Goal: Task Accomplishment & Management: Manage account settings

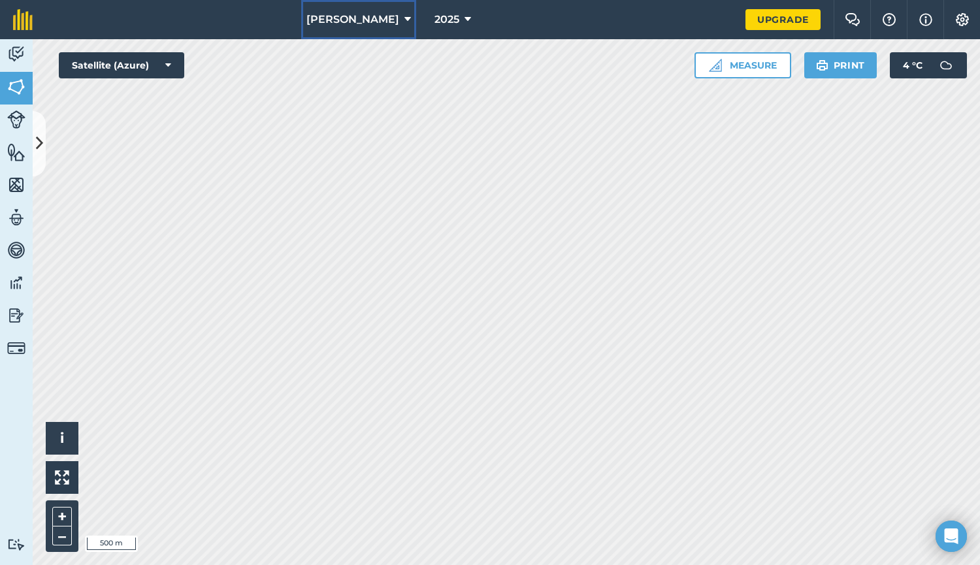
click at [404, 18] on icon at bounding box center [407, 20] width 7 height 16
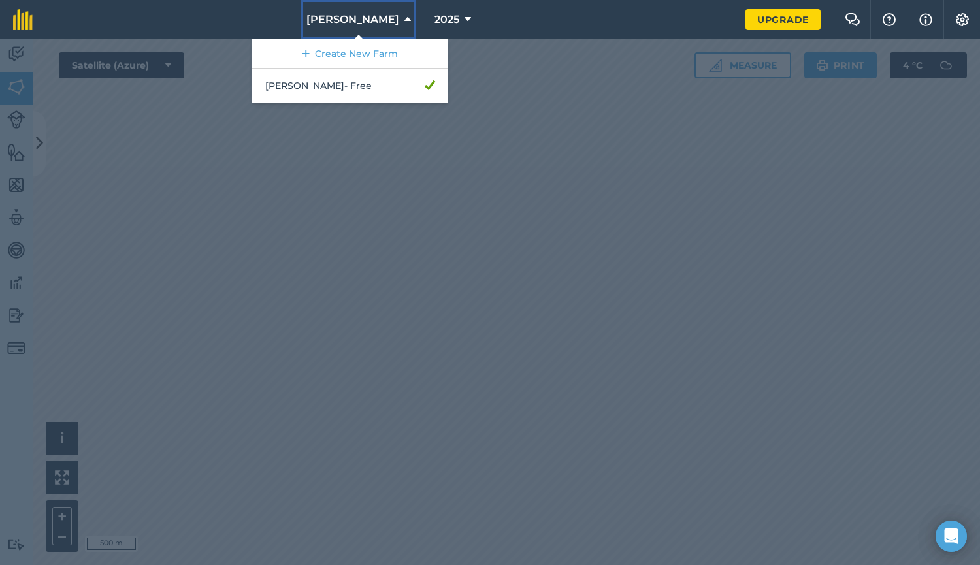
click at [404, 18] on icon at bounding box center [407, 20] width 7 height 16
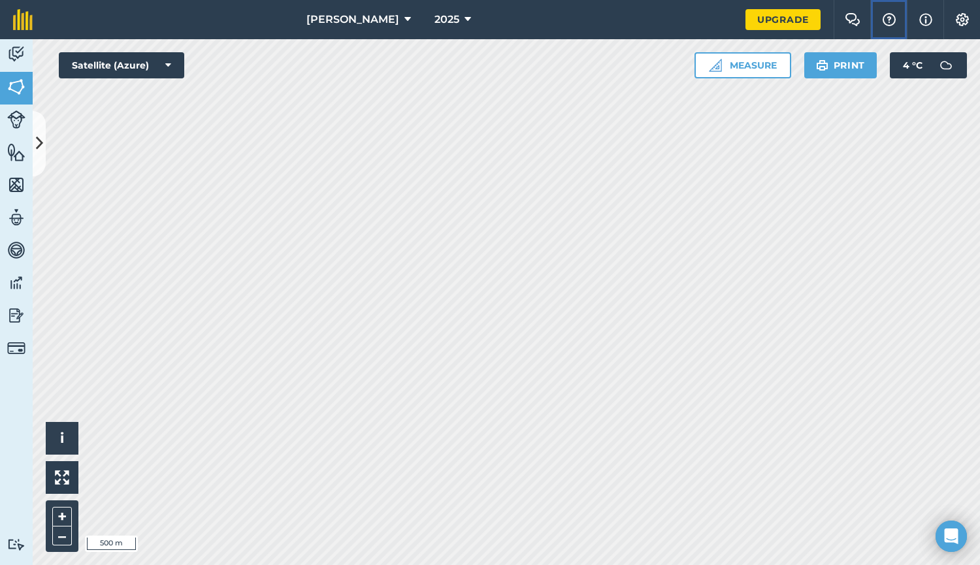
click at [890, 21] on img at bounding box center [889, 19] width 16 height 13
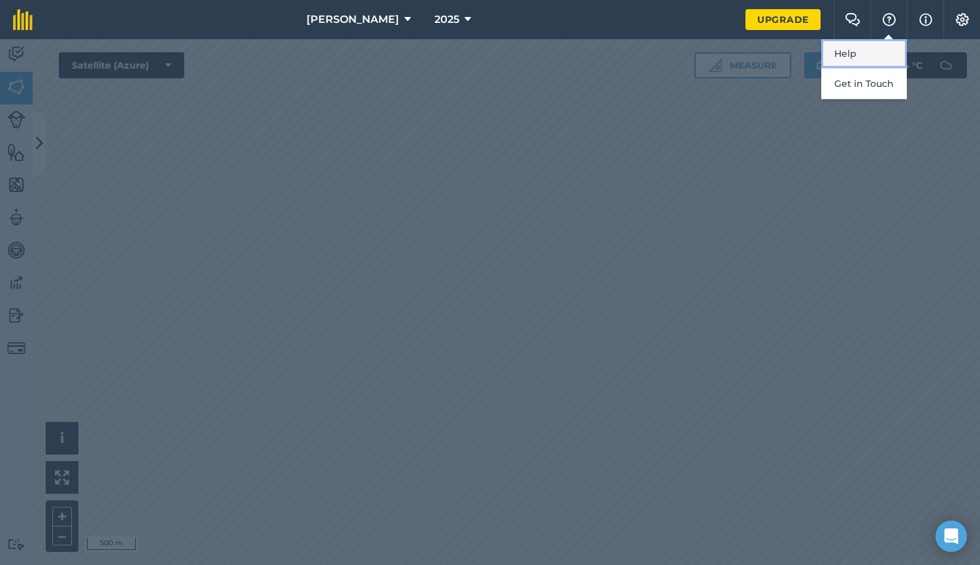
click at [845, 47] on link "Help" at bounding box center [864, 53] width 86 height 29
click at [797, 102] on div at bounding box center [490, 302] width 980 height 526
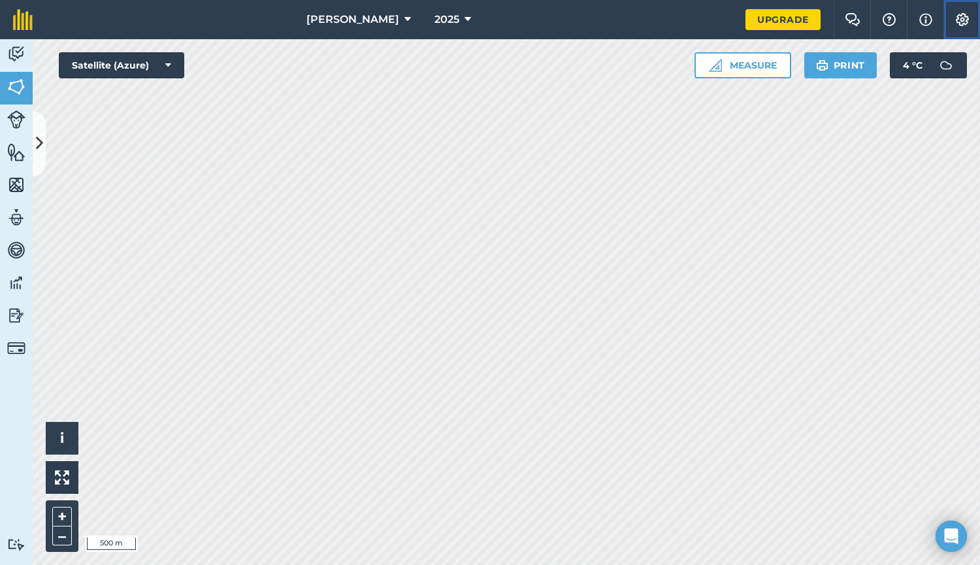
click at [962, 18] on img at bounding box center [963, 19] width 16 height 13
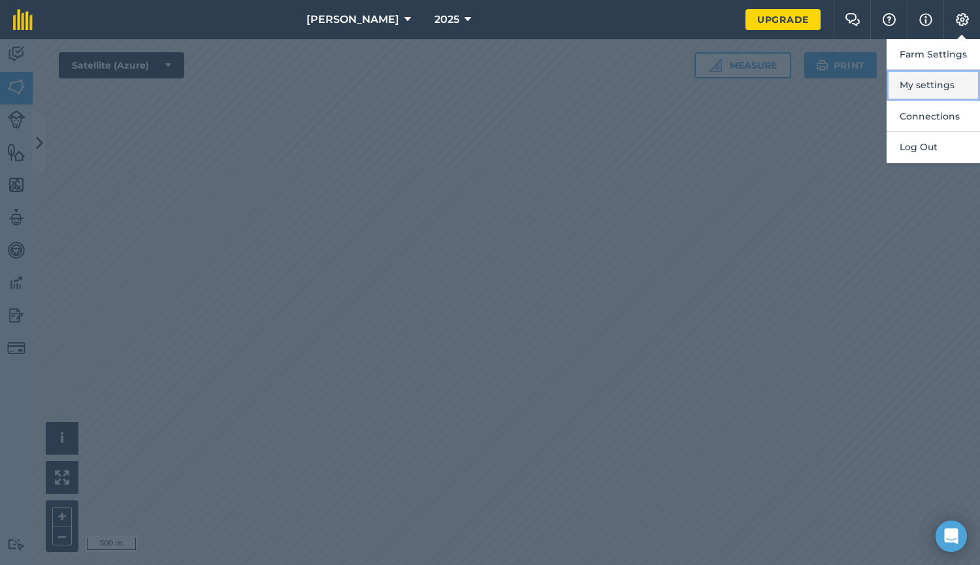
click at [927, 81] on button "My settings" at bounding box center [933, 85] width 93 height 31
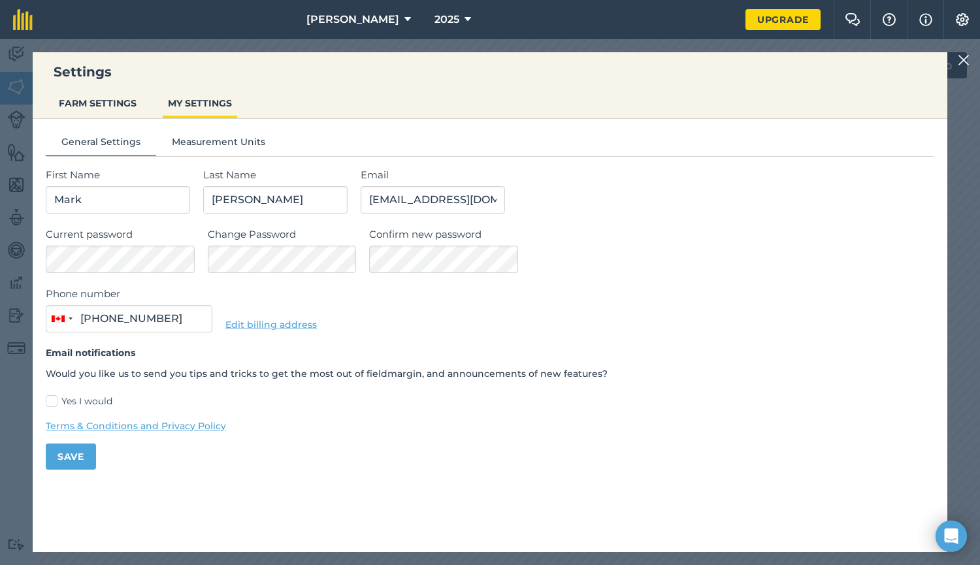
type input "[PHONE_NUMBER]"
click at [99, 98] on button "FARM SETTINGS" at bounding box center [98, 103] width 88 height 25
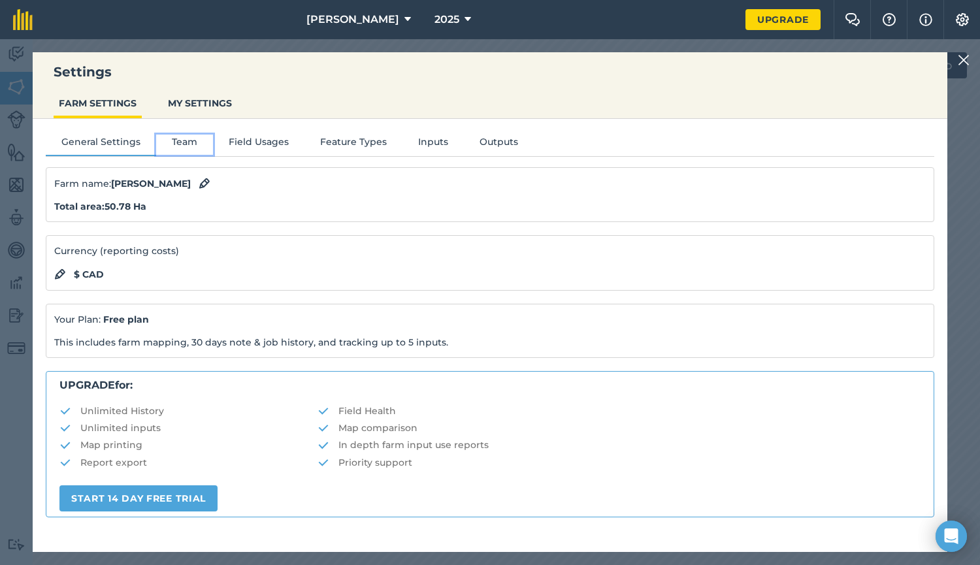
click at [183, 147] on button "Team" at bounding box center [184, 145] width 57 height 20
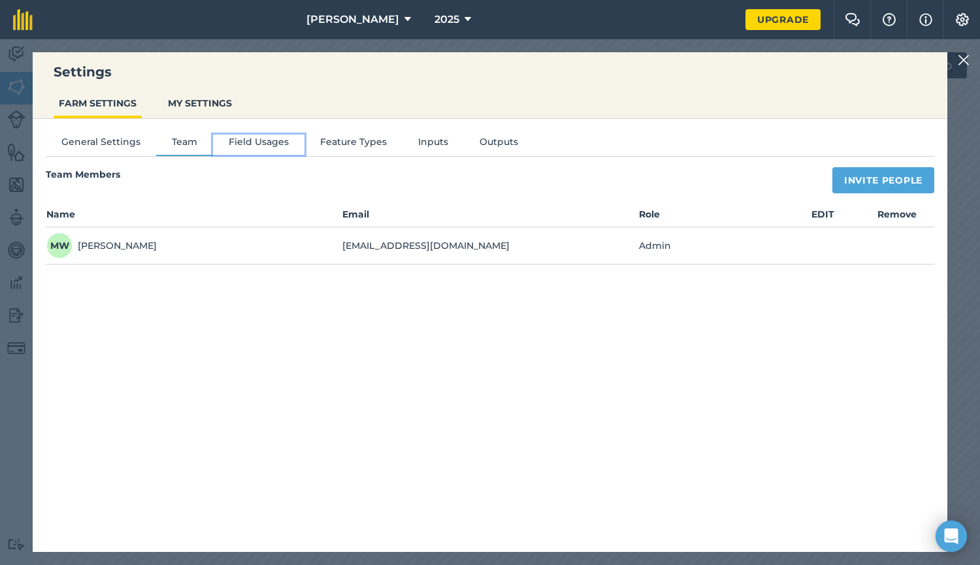
click at [248, 139] on button "Field Usages" at bounding box center [258, 145] width 91 height 20
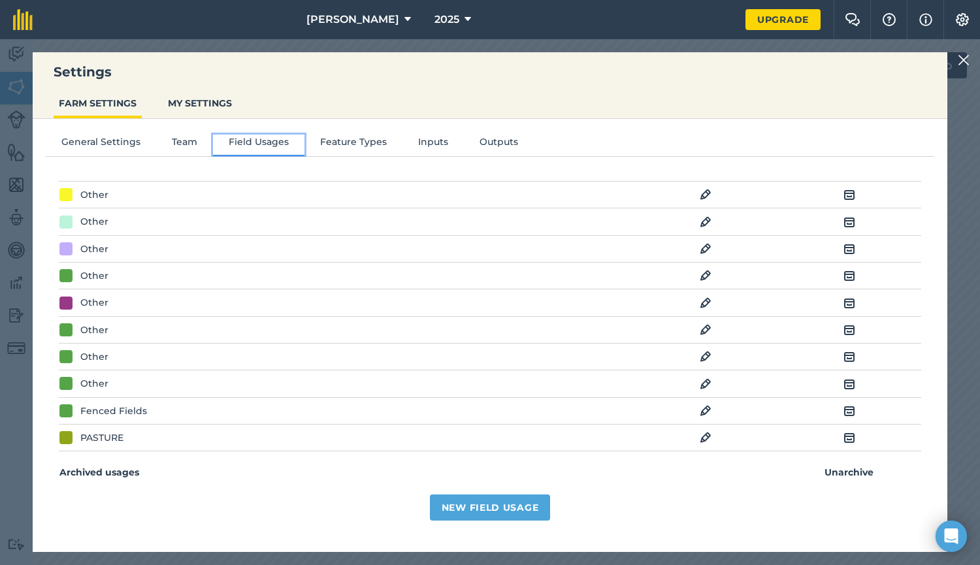
scroll to position [22, 0]
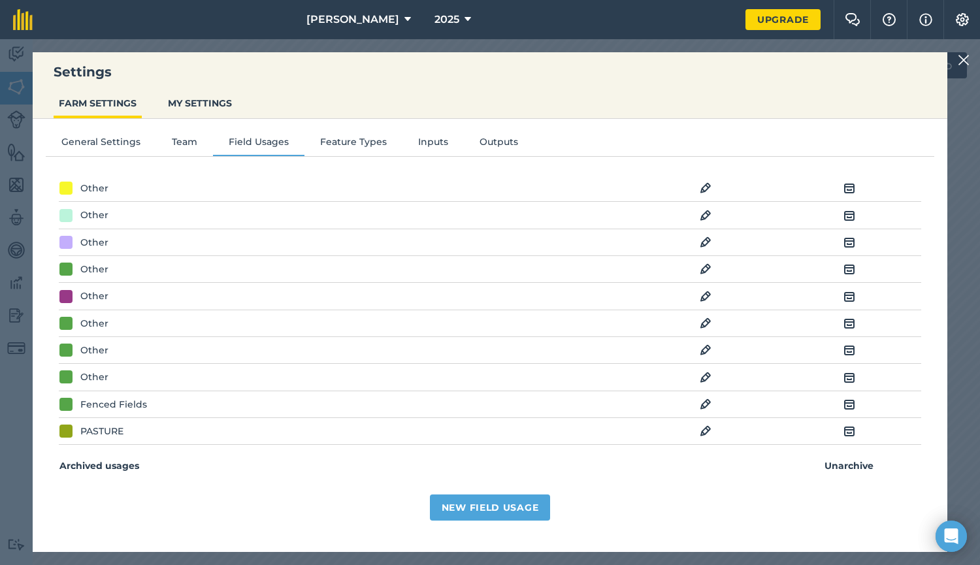
click at [700, 184] on img at bounding box center [706, 188] width 12 height 16
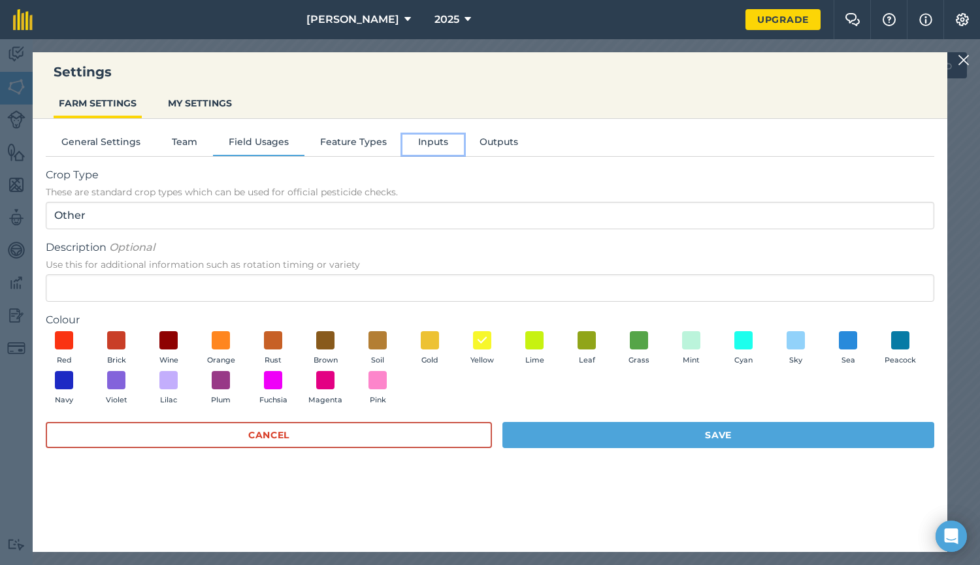
click at [429, 143] on button "Inputs" at bounding box center [432, 145] width 61 height 20
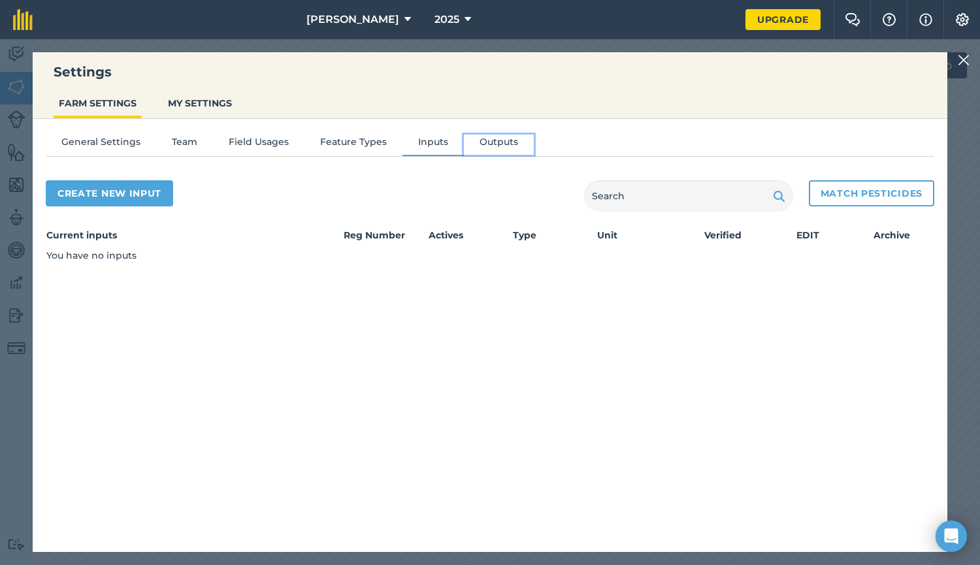
click at [487, 143] on button "Outputs" at bounding box center [499, 145] width 70 height 20
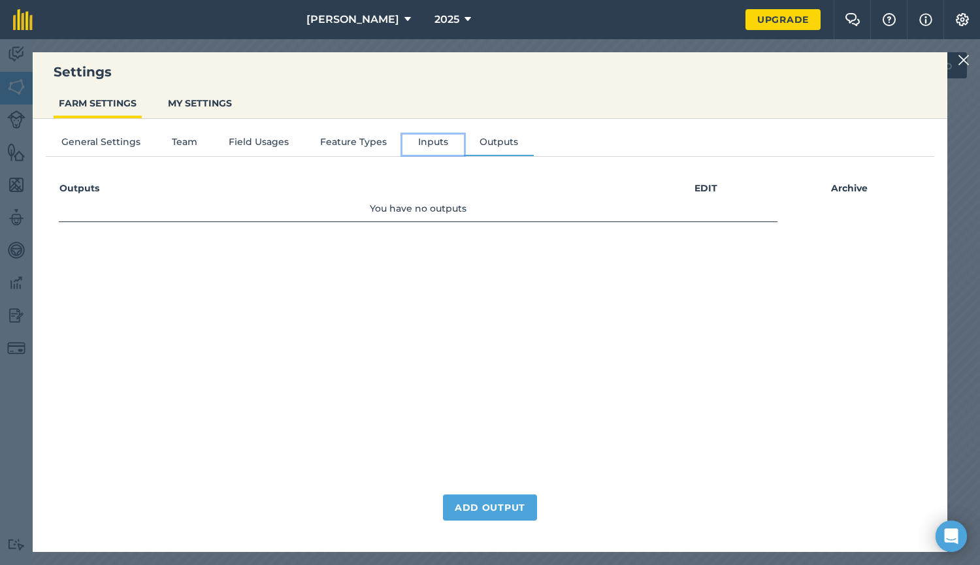
click at [438, 140] on button "Inputs" at bounding box center [432, 145] width 61 height 20
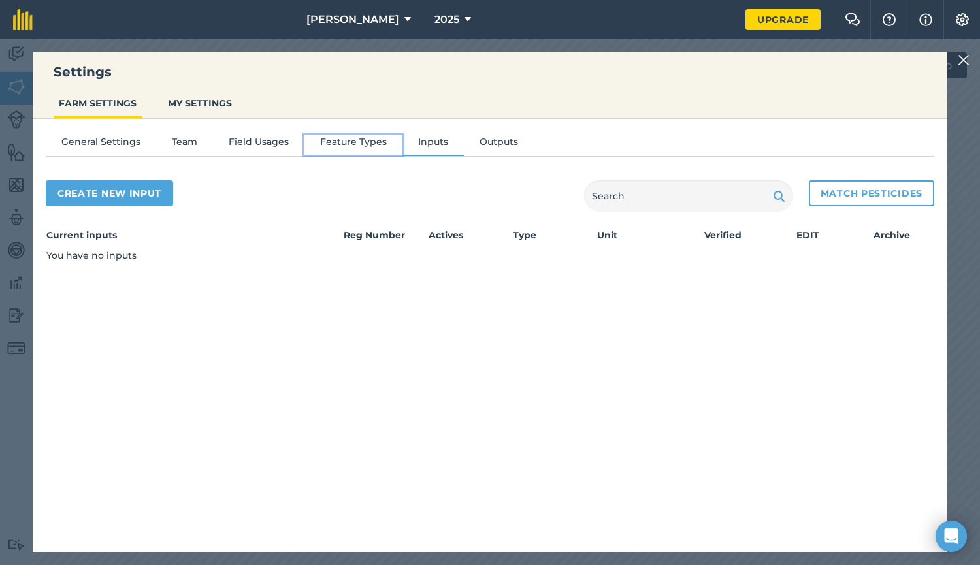
click at [369, 139] on button "Feature Types" at bounding box center [353, 145] width 98 height 20
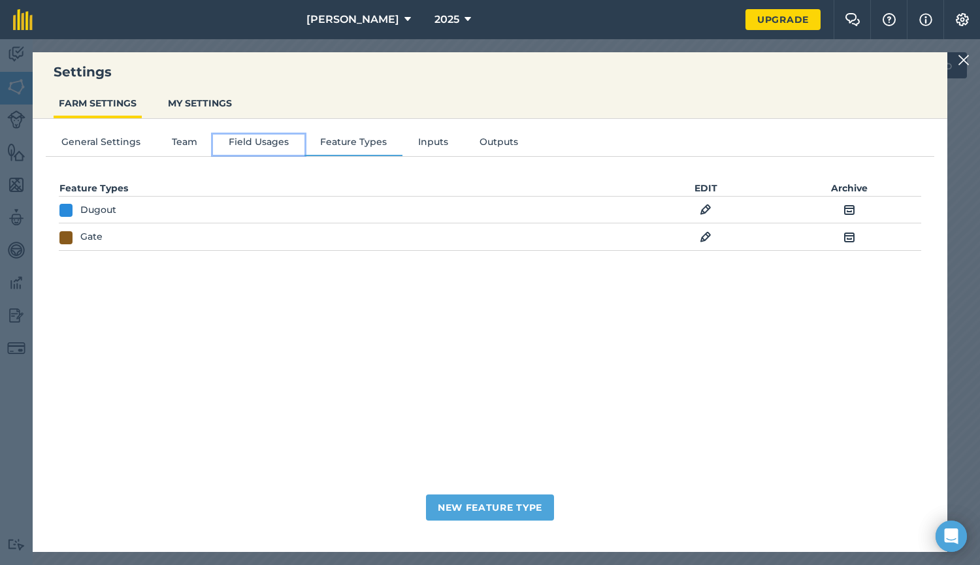
click at [243, 139] on button "Field Usages" at bounding box center [258, 145] width 91 height 20
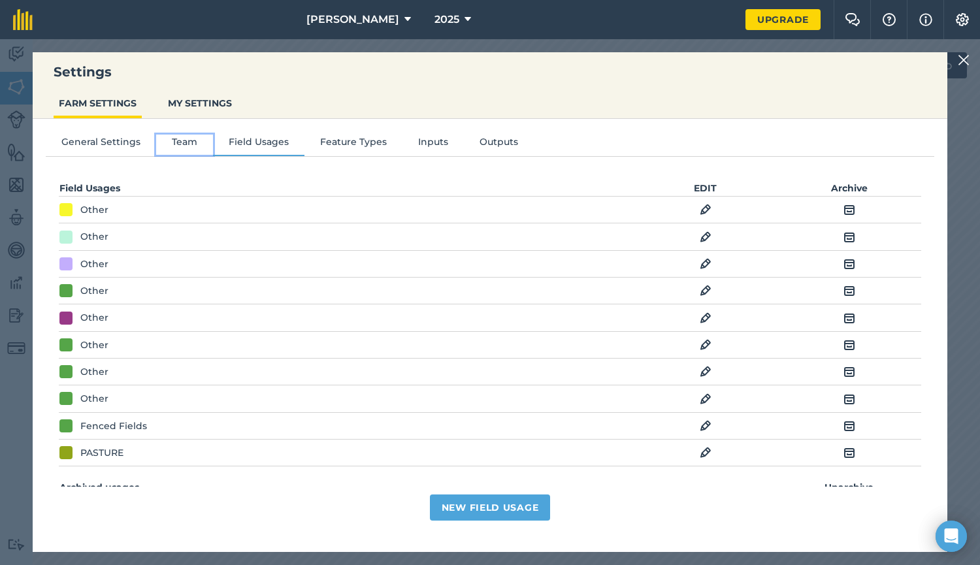
click at [186, 139] on button "Team" at bounding box center [184, 145] width 57 height 20
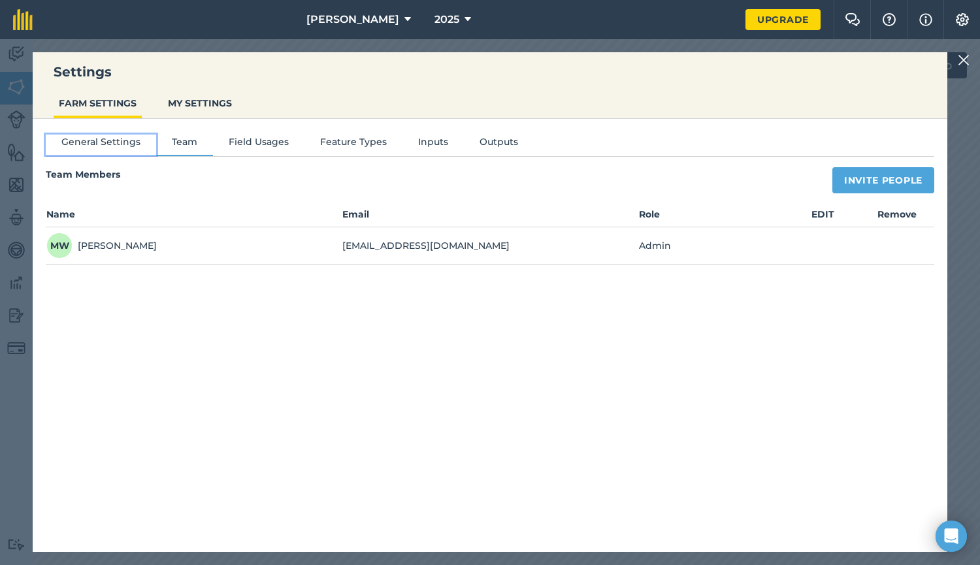
click at [80, 137] on button "General Settings" at bounding box center [101, 145] width 110 height 20
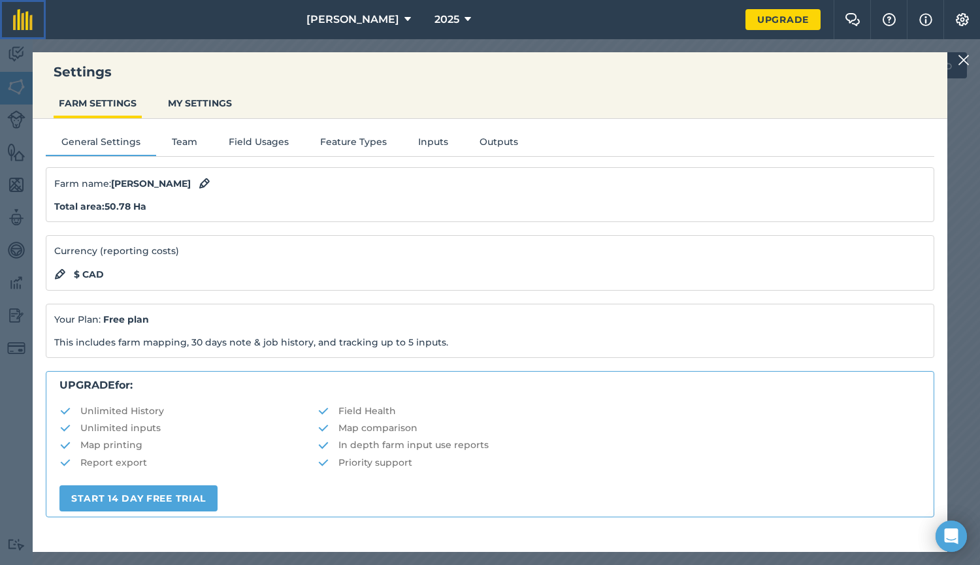
click at [18, 20] on img at bounding box center [23, 19] width 20 height 21
click at [964, 62] on img at bounding box center [964, 60] width 12 height 16
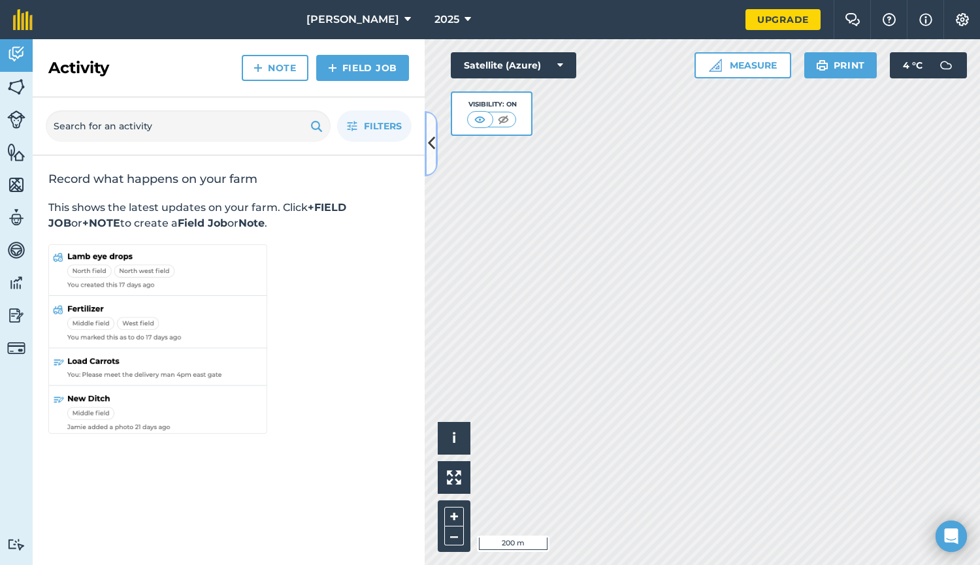
click at [430, 142] on icon at bounding box center [431, 143] width 7 height 23
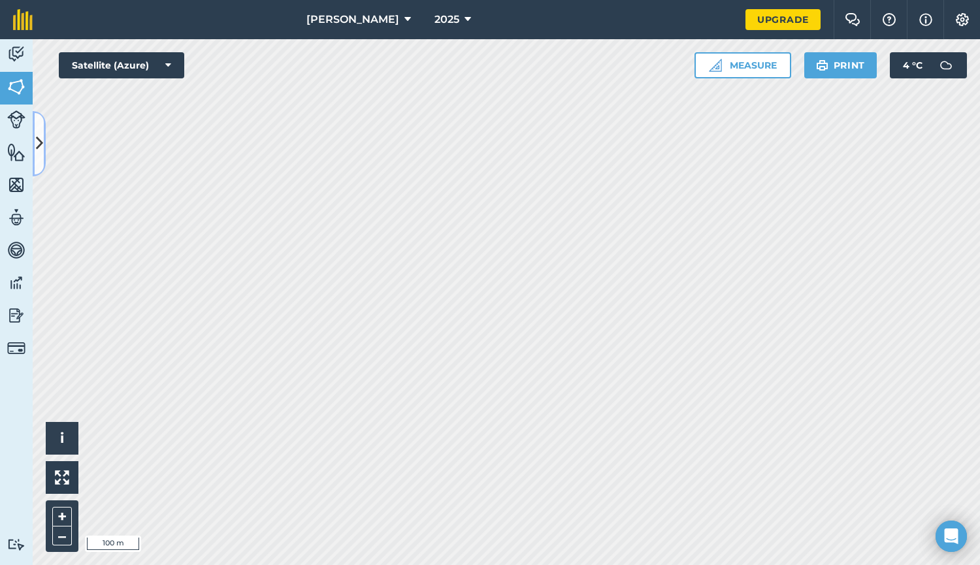
click at [38, 140] on icon at bounding box center [39, 143] width 7 height 23
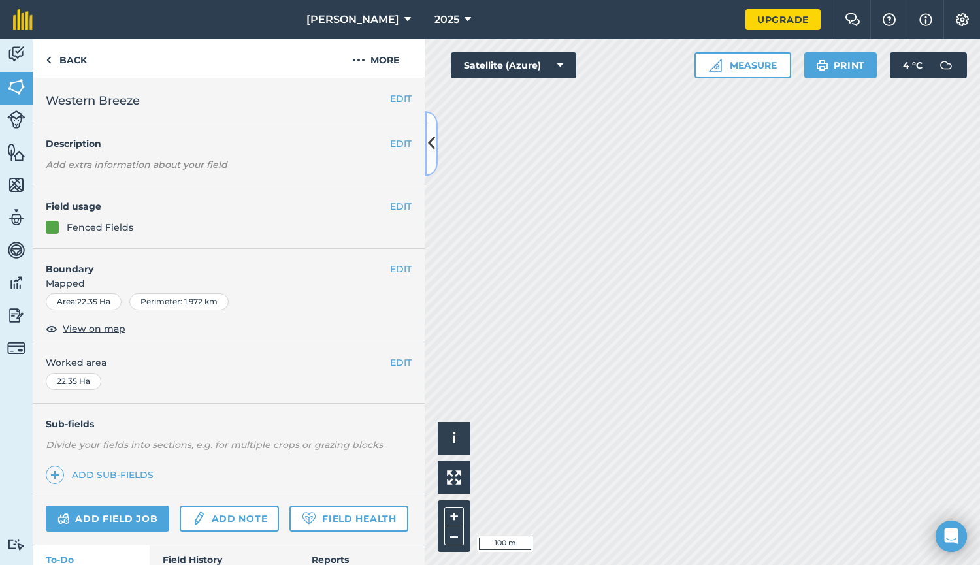
click at [429, 151] on icon at bounding box center [431, 143] width 7 height 23
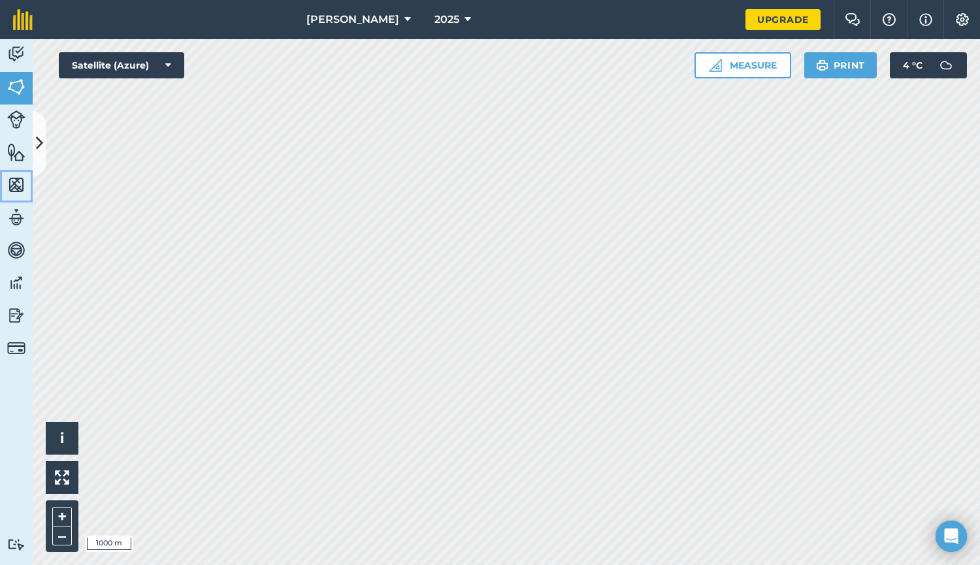
click at [11, 182] on img at bounding box center [16, 185] width 18 height 20
click at [15, 214] on img at bounding box center [16, 218] width 18 height 20
click at [22, 213] on img at bounding box center [16, 218] width 18 height 20
click at [11, 249] on img at bounding box center [16, 250] width 18 height 20
click at [39, 143] on icon at bounding box center [39, 143] width 7 height 23
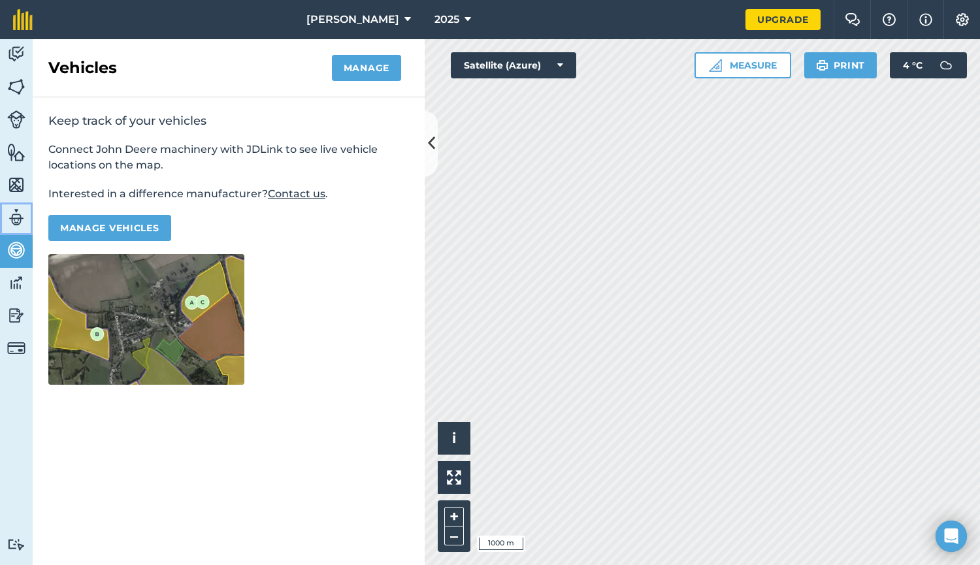
click at [14, 214] on img at bounding box center [16, 218] width 18 height 20
select select "MEMBER"
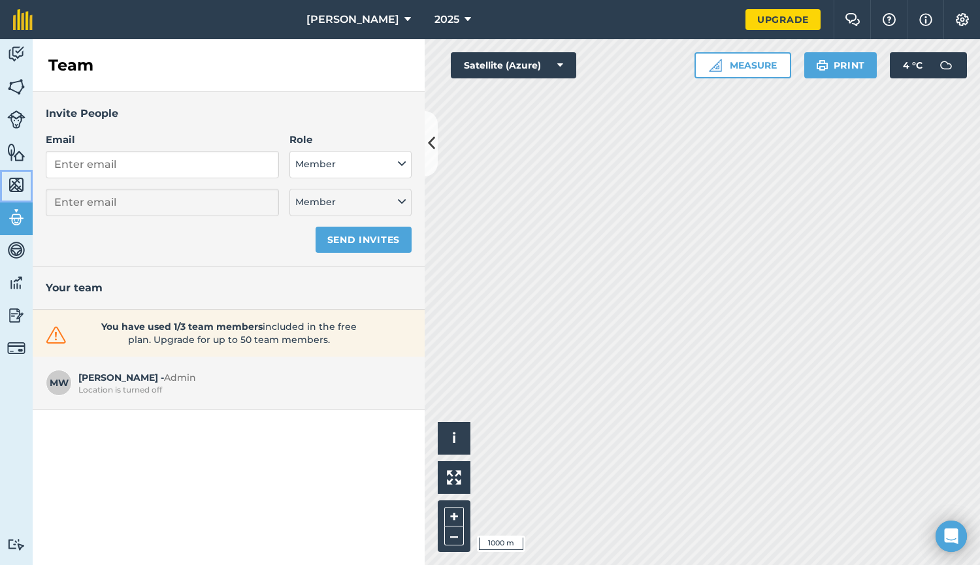
click at [18, 183] on img at bounding box center [16, 185] width 18 height 20
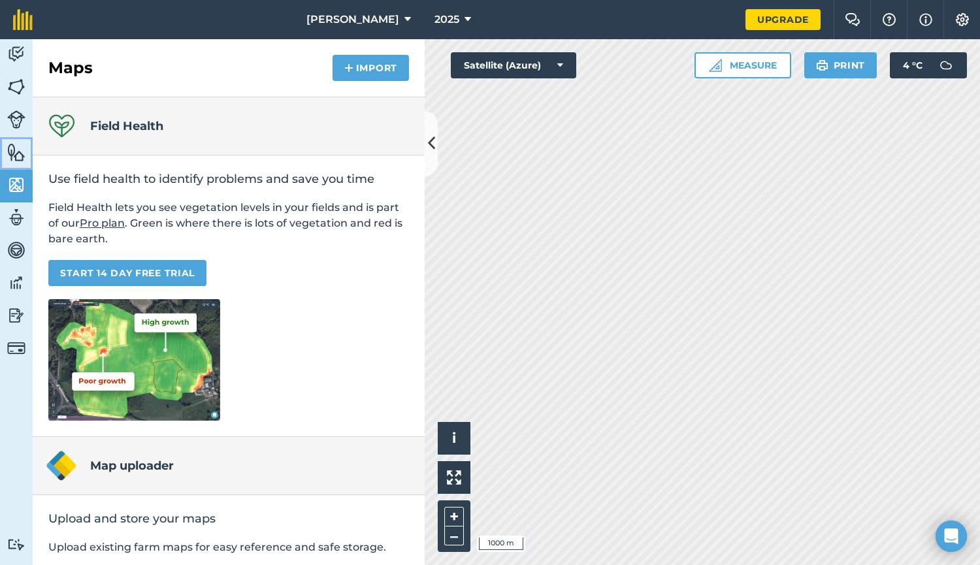
click at [18, 152] on img at bounding box center [16, 152] width 18 height 20
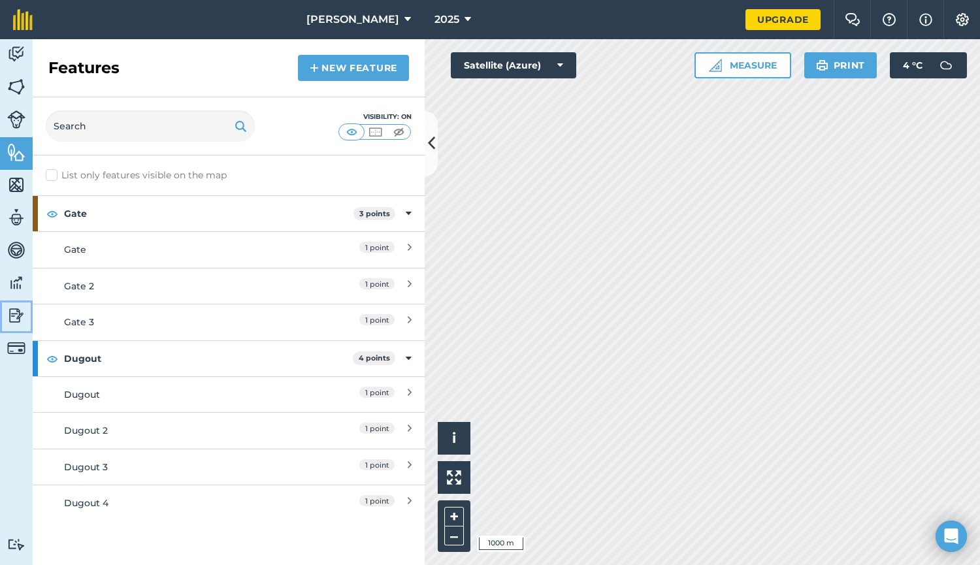
click at [15, 307] on img at bounding box center [16, 316] width 18 height 20
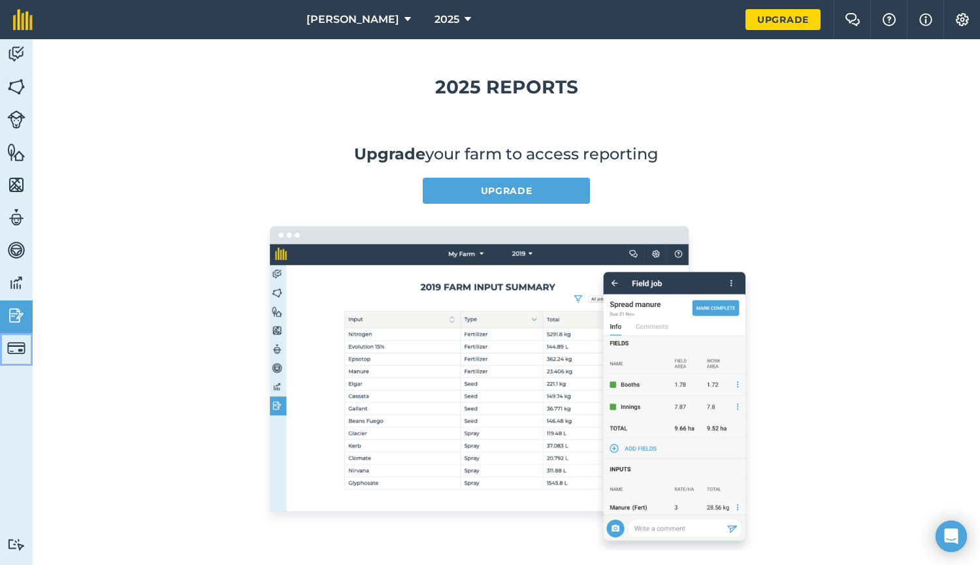
click at [16, 341] on img at bounding box center [16, 348] width 18 height 18
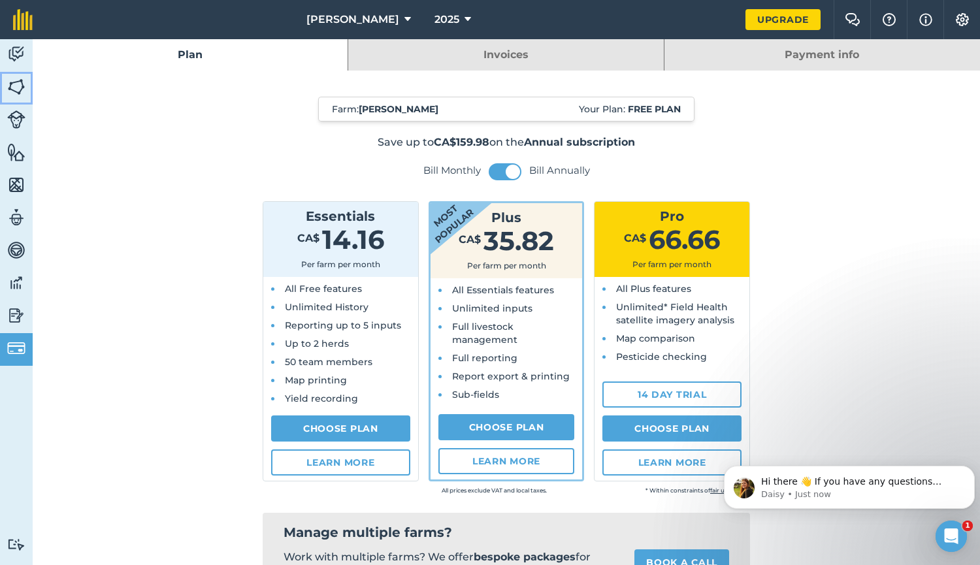
click at [20, 86] on img at bounding box center [16, 87] width 18 height 20
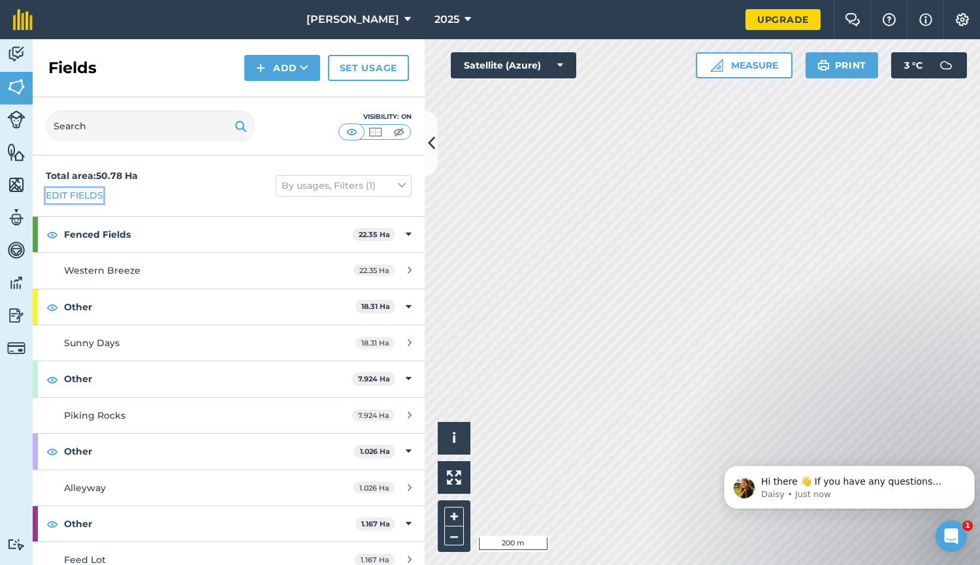
click at [91, 194] on link "Edit fields" at bounding box center [74, 195] width 57 height 14
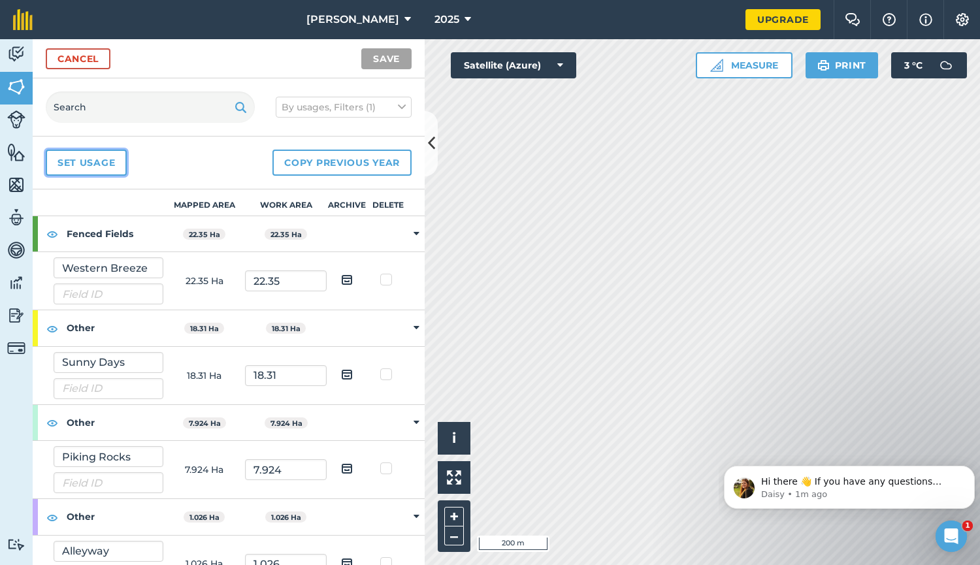
click at [84, 165] on link "Set usage" at bounding box center [86, 163] width 81 height 26
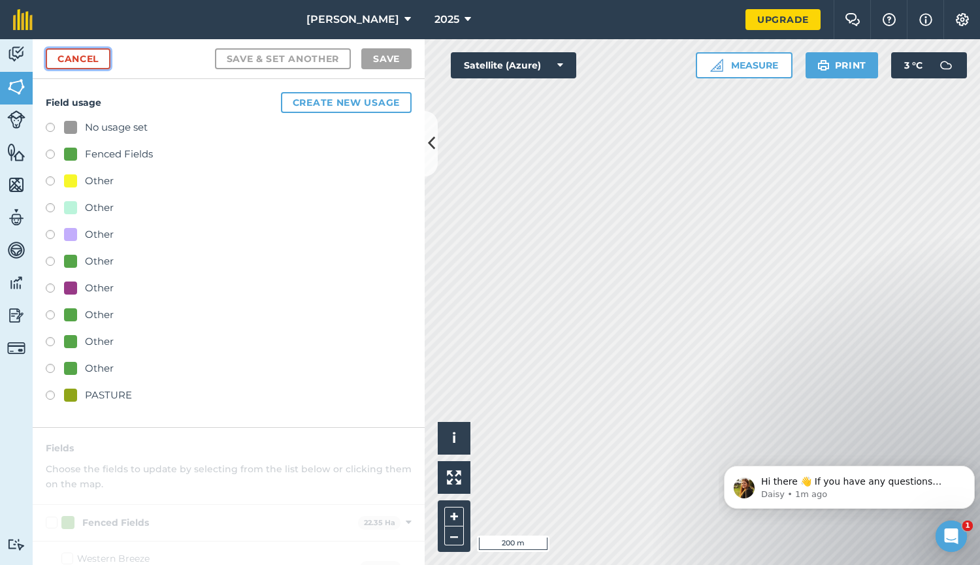
click at [82, 63] on link "Cancel" at bounding box center [78, 58] width 65 height 21
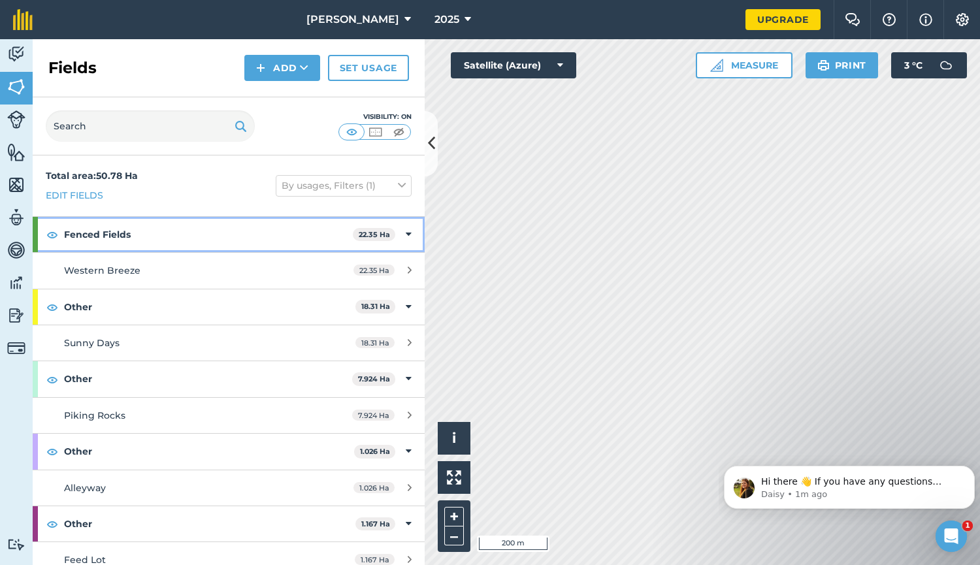
click at [406, 232] on icon at bounding box center [409, 234] width 6 height 14
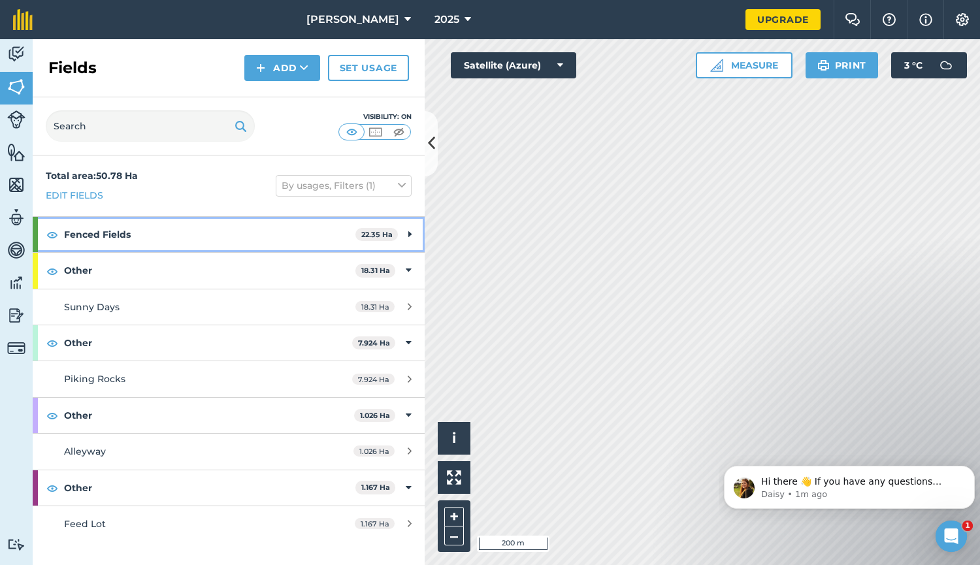
click at [409, 236] on icon at bounding box center [409, 234] width 3 height 14
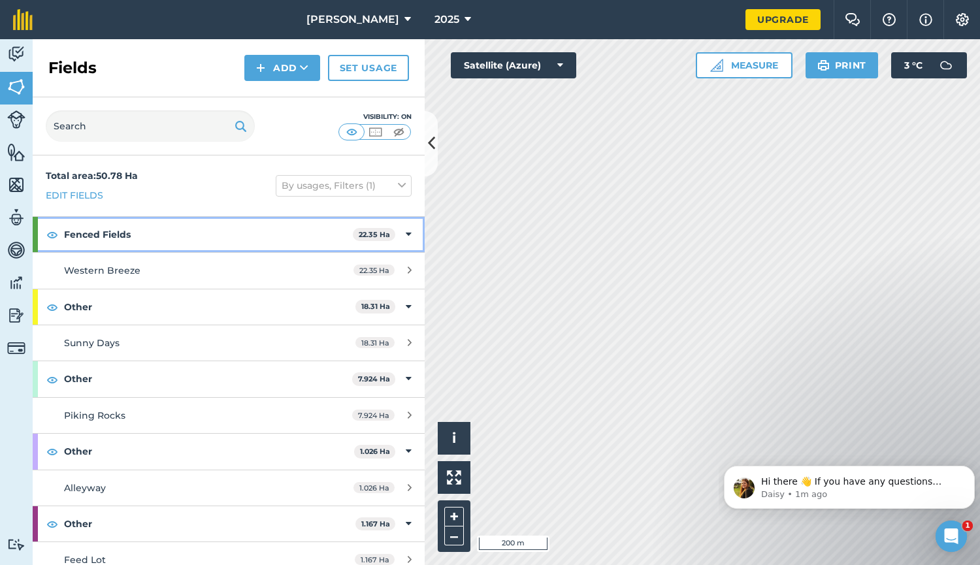
drag, startPoint x: 104, startPoint y: 235, endPoint x: 70, endPoint y: 237, distance: 34.0
click at [70, 237] on strong "Fenced Fields" at bounding box center [208, 234] width 289 height 35
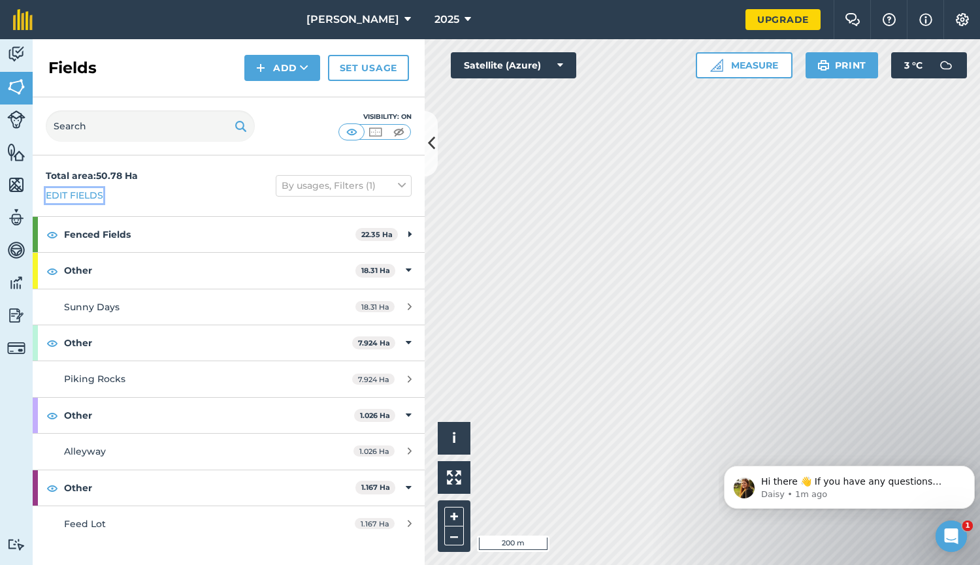
click at [79, 195] on link "Edit fields" at bounding box center [74, 195] width 57 height 14
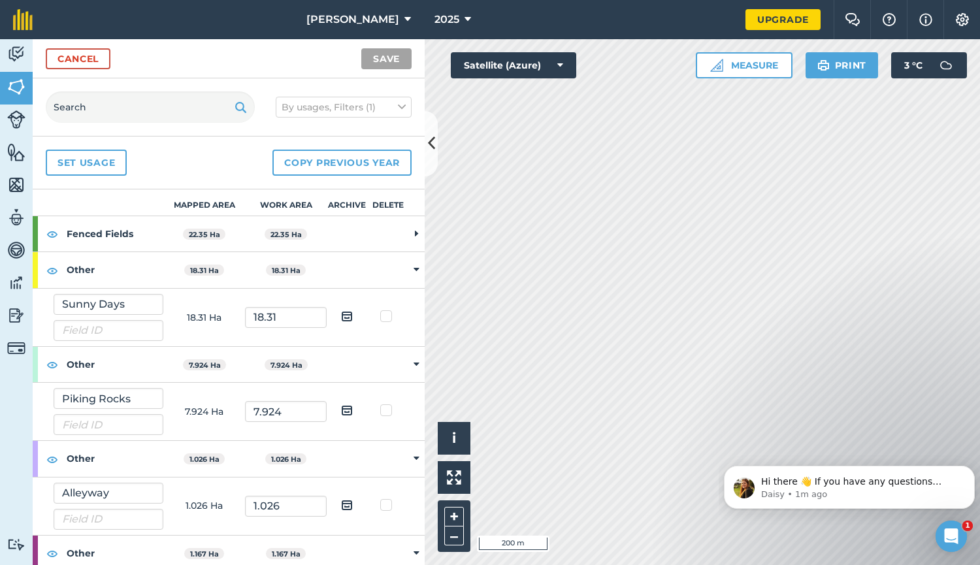
click at [118, 233] on strong "Fenced Fields" at bounding box center [115, 233] width 97 height 35
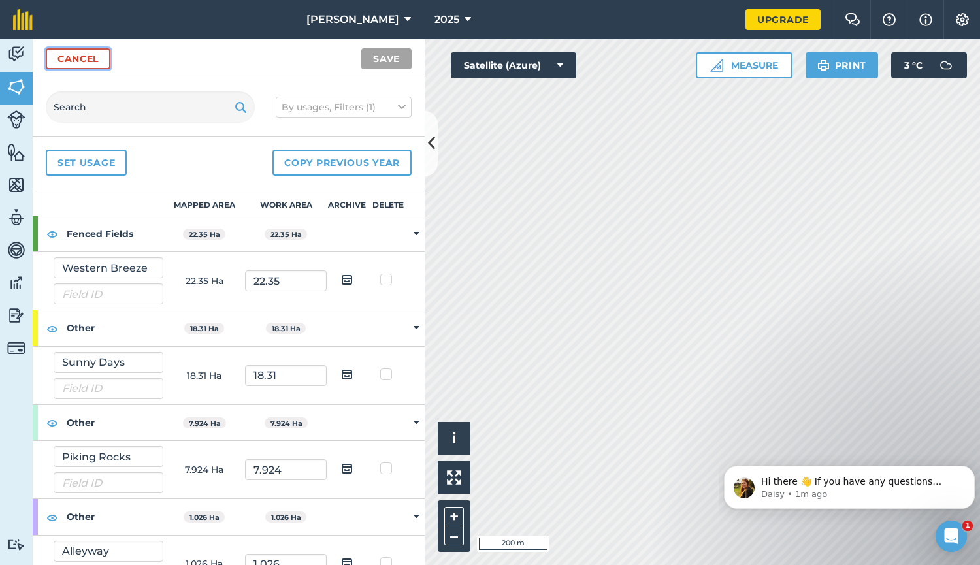
click at [90, 63] on link "Cancel" at bounding box center [78, 58] width 65 height 21
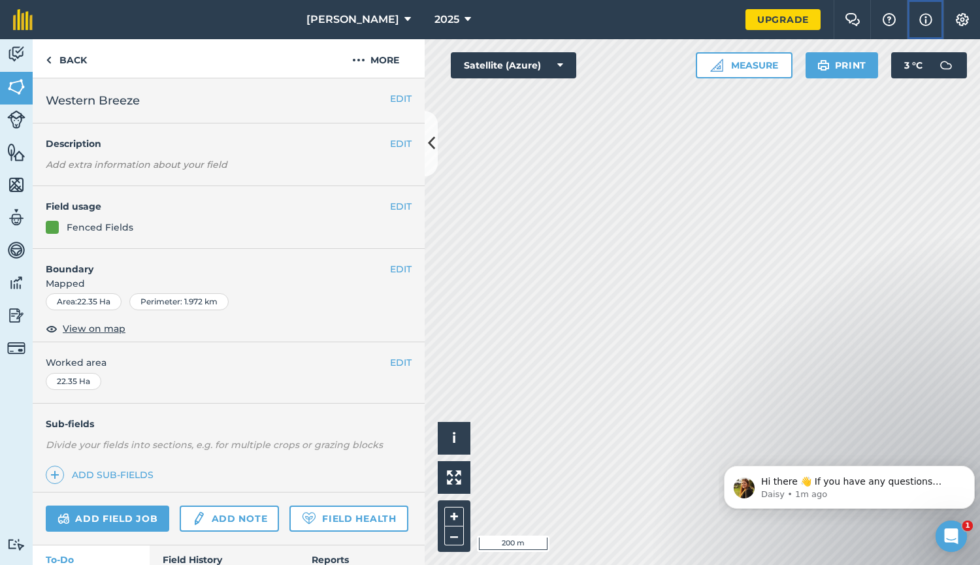
click at [923, 20] on img at bounding box center [925, 20] width 13 height 16
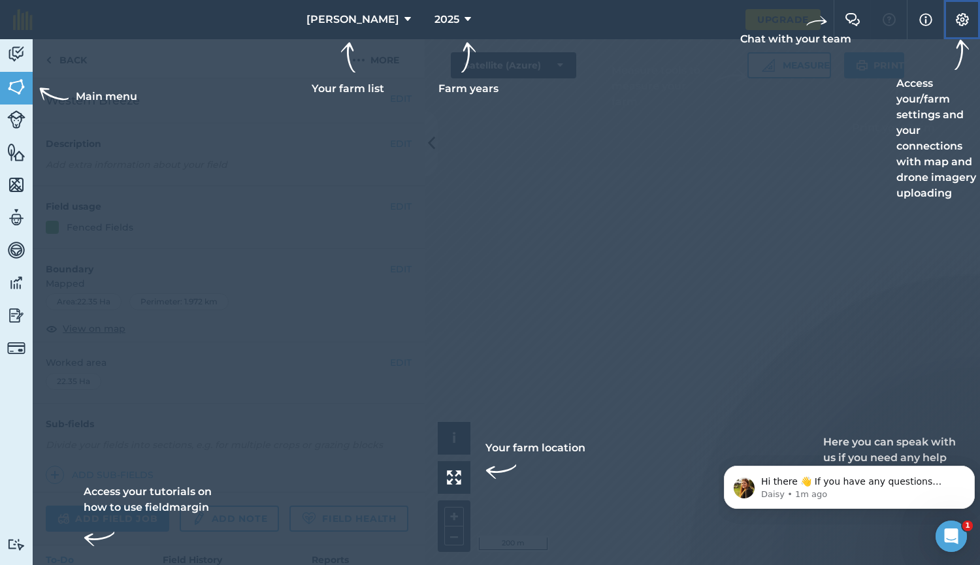
click at [965, 25] on img at bounding box center [963, 19] width 16 height 13
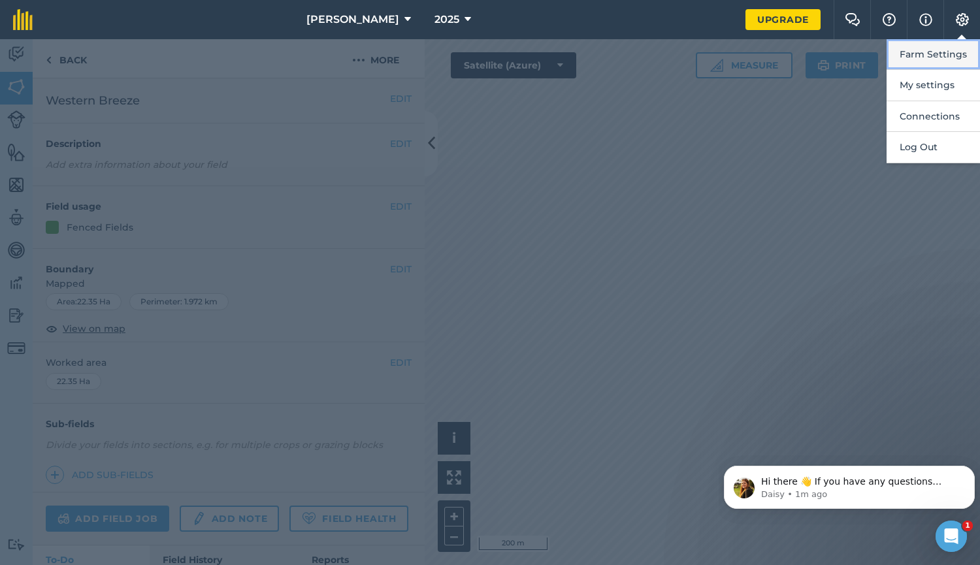
click at [930, 56] on button "Farm Settings" at bounding box center [933, 54] width 93 height 31
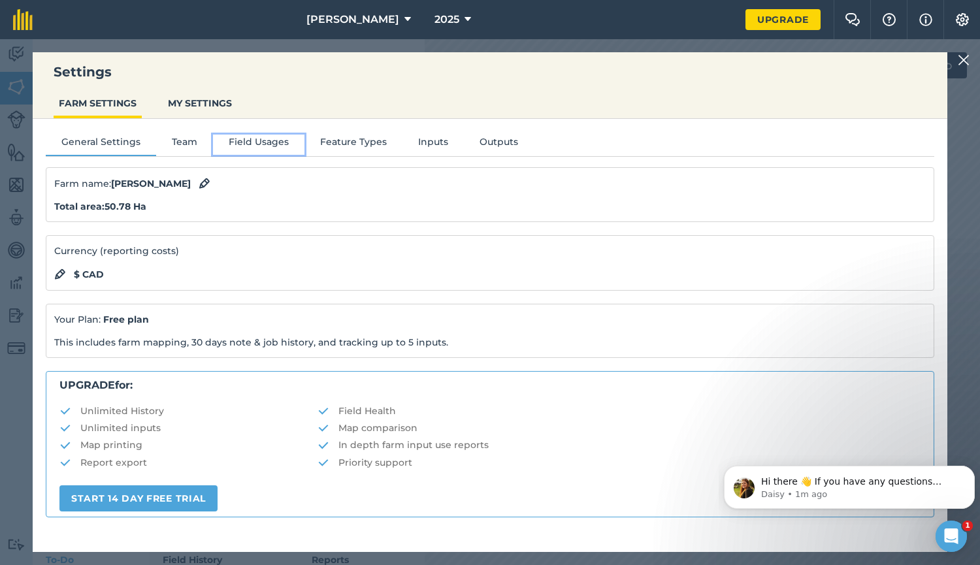
click at [254, 142] on button "Field Usages" at bounding box center [258, 145] width 91 height 20
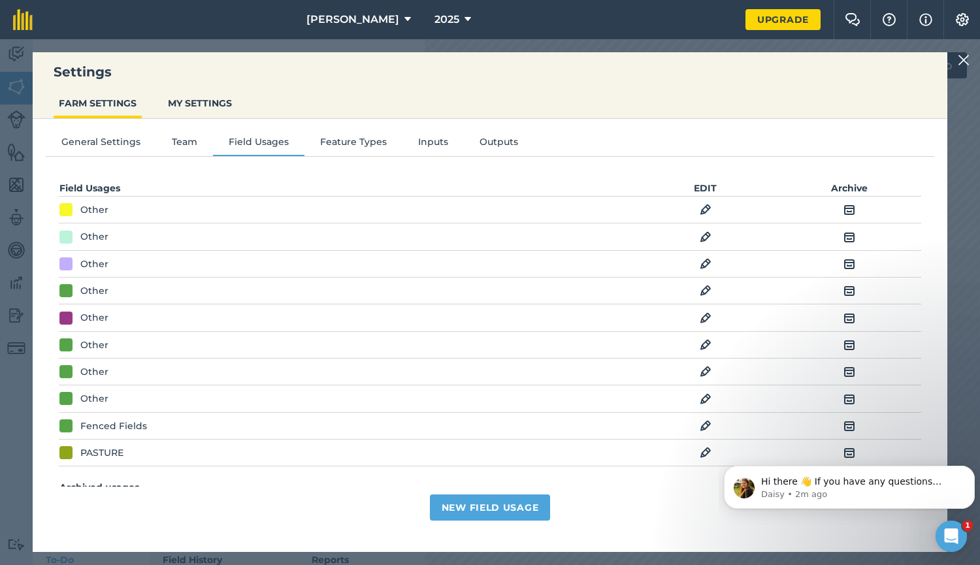
click at [700, 206] on img at bounding box center [706, 210] width 12 height 16
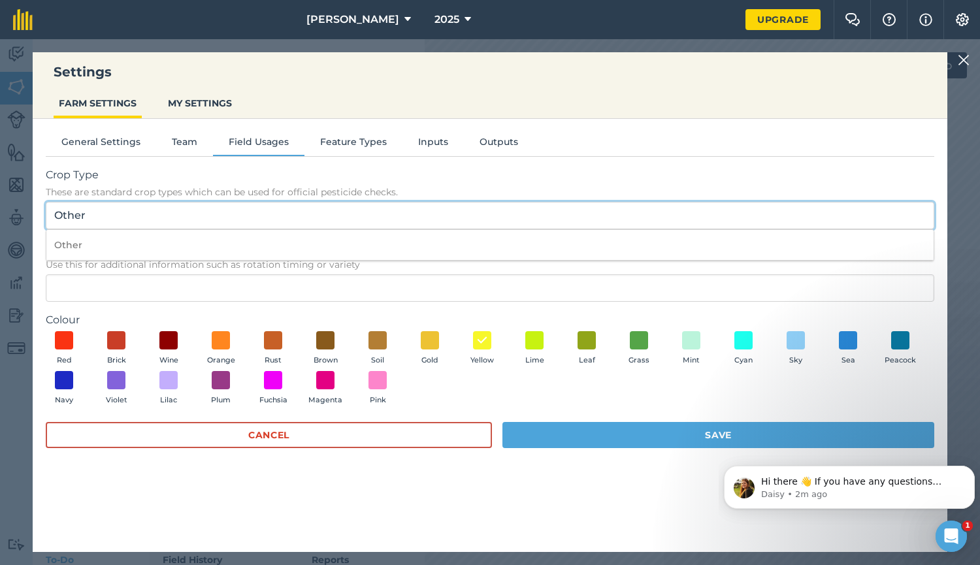
drag, startPoint x: 88, startPoint y: 218, endPoint x: 31, endPoint y: 214, distance: 57.6
click at [31, 214] on div "Settings FARM SETTINGS MY SETTINGS General Settings Team Field Usages Feature T…" at bounding box center [490, 302] width 980 height 526
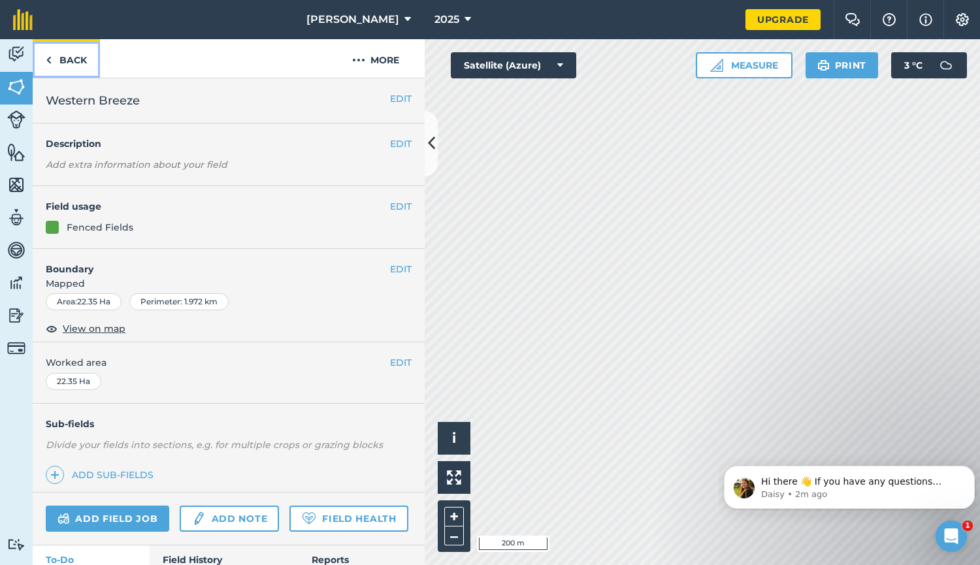
click at [54, 60] on link "Back" at bounding box center [66, 58] width 67 height 39
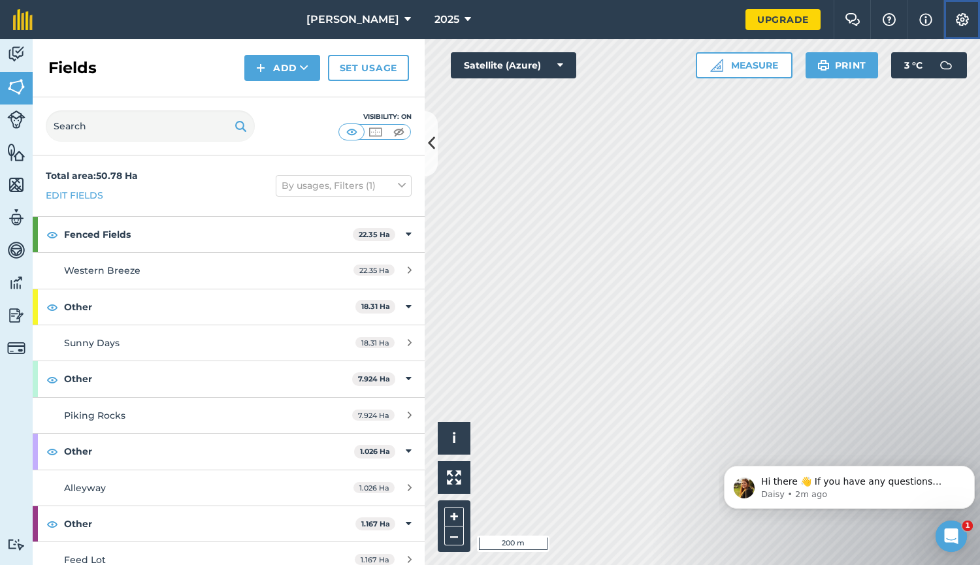
click at [959, 18] on img at bounding box center [963, 19] width 16 height 13
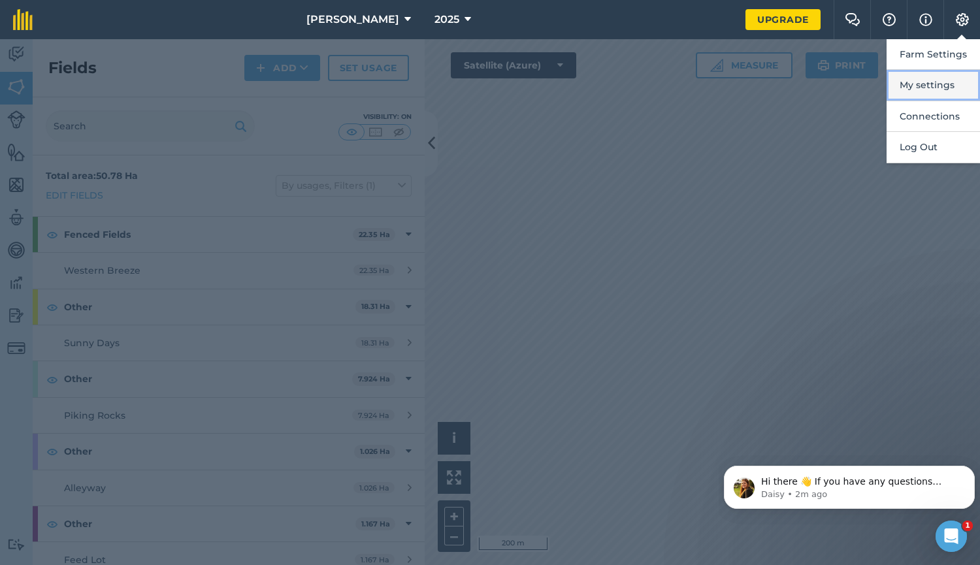
click at [921, 86] on button "My settings" at bounding box center [933, 85] width 93 height 31
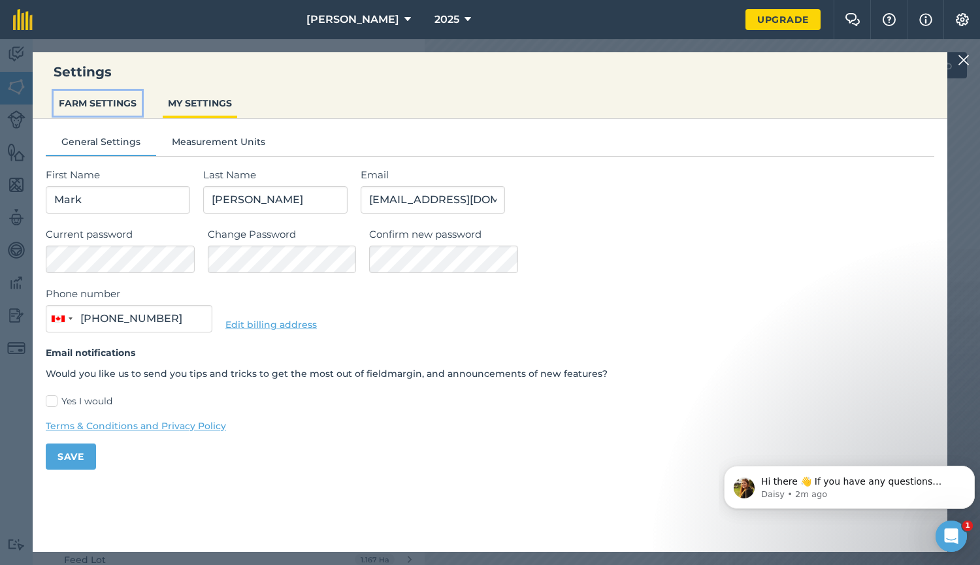
click at [97, 97] on button "FARM SETTINGS" at bounding box center [98, 103] width 88 height 25
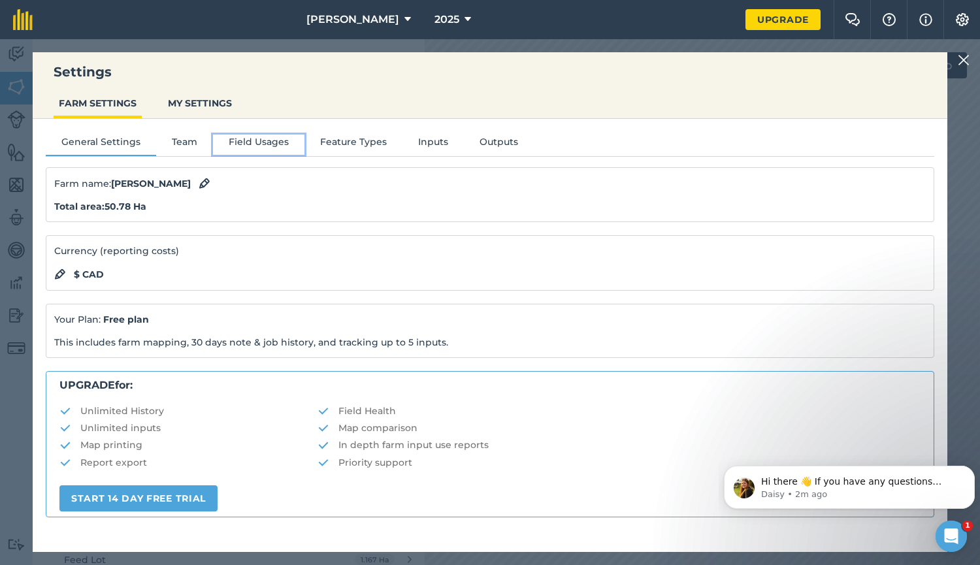
click at [270, 145] on button "Field Usages" at bounding box center [258, 145] width 91 height 20
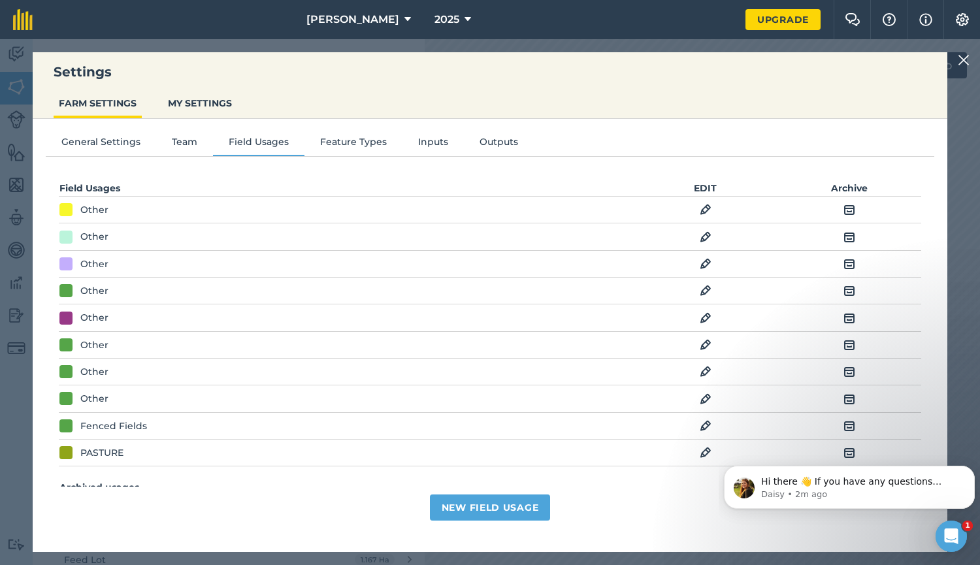
click at [700, 208] on img at bounding box center [706, 210] width 12 height 16
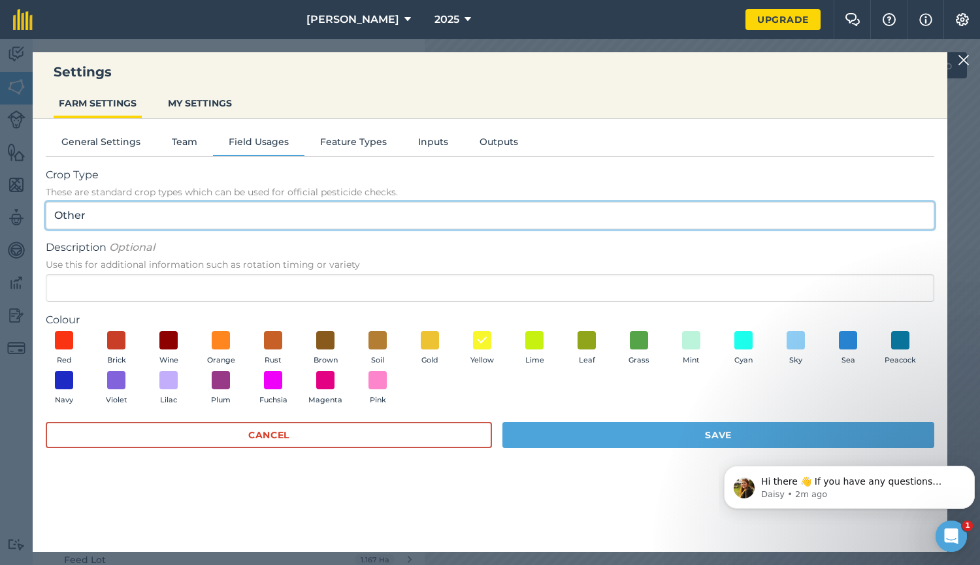
click at [91, 215] on input "Other" at bounding box center [490, 215] width 889 height 27
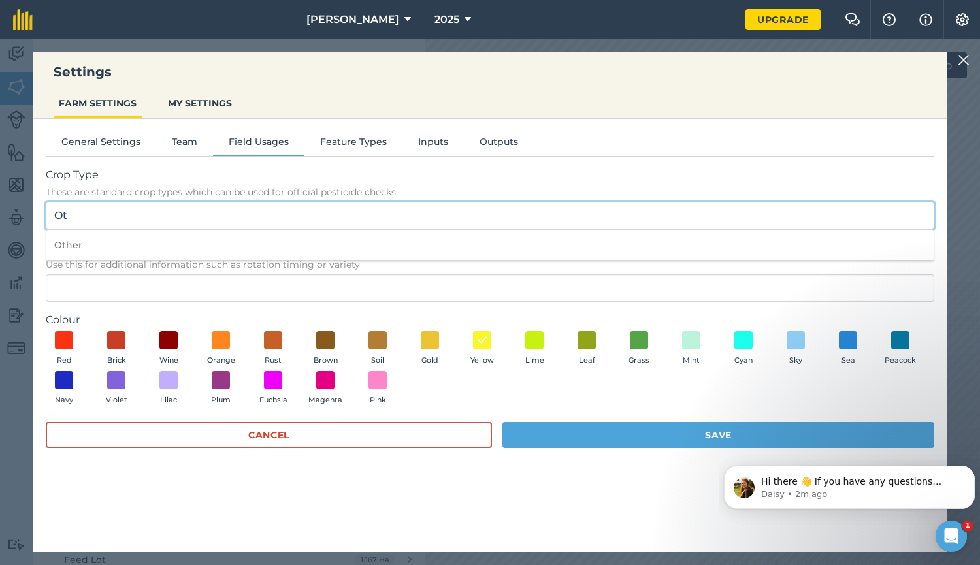
type input "O"
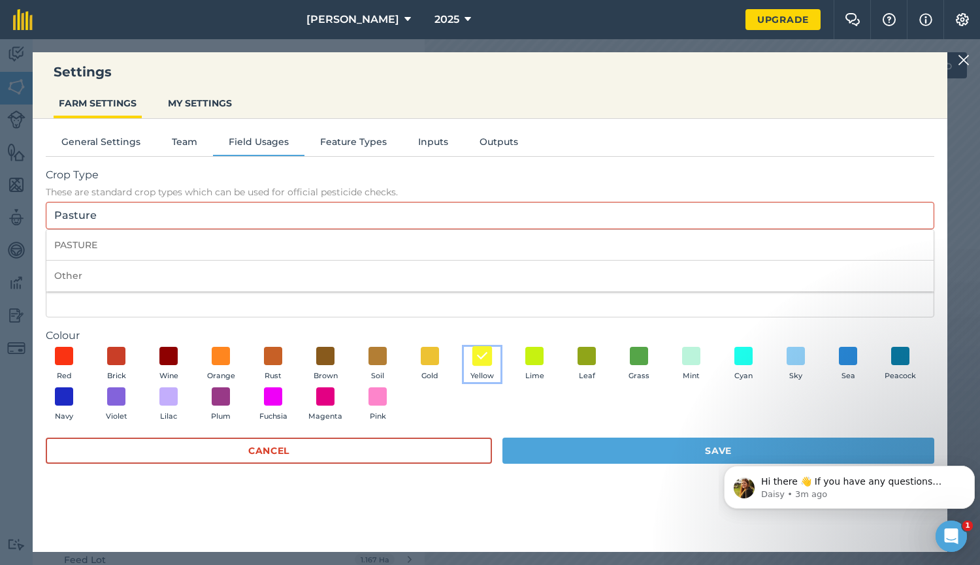
click at [483, 361] on img at bounding box center [482, 356] width 13 height 17
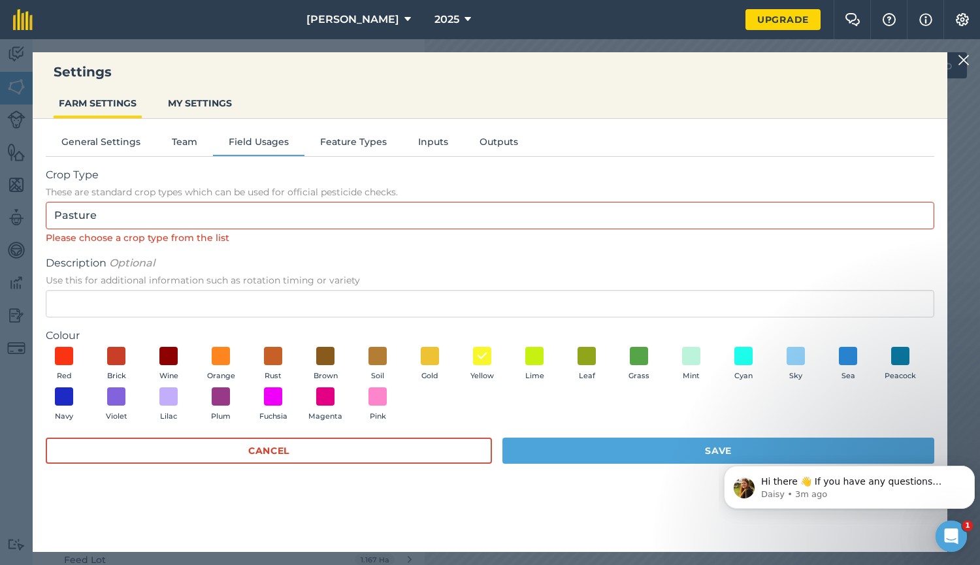
click at [240, 244] on div "Please choose a crop type from the list" at bounding box center [490, 238] width 889 height 14
click at [208, 240] on div "Please choose a crop type from the list" at bounding box center [490, 238] width 889 height 14
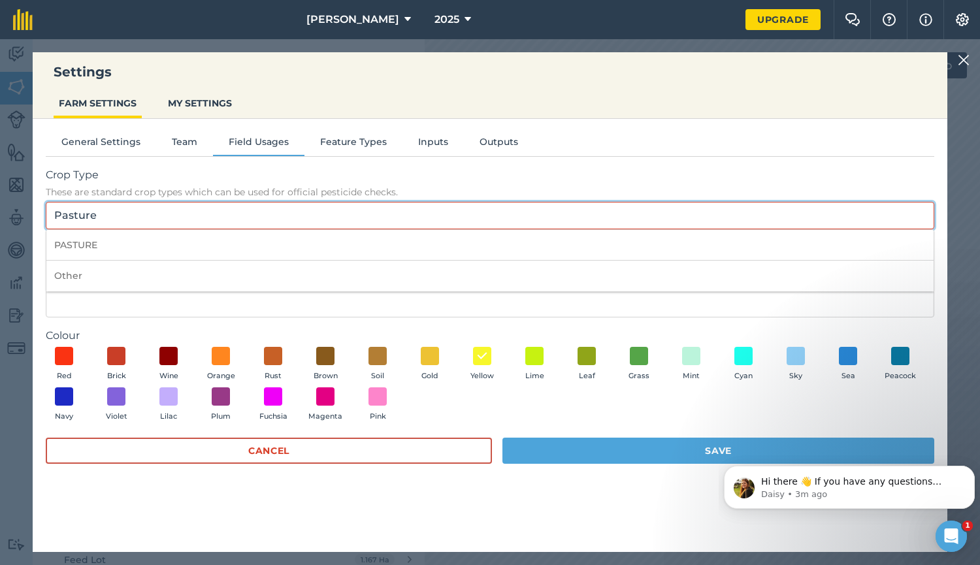
click at [171, 216] on input "Pasture" at bounding box center [490, 215] width 889 height 27
click at [172, 216] on input "Pasture" at bounding box center [490, 215] width 889 height 27
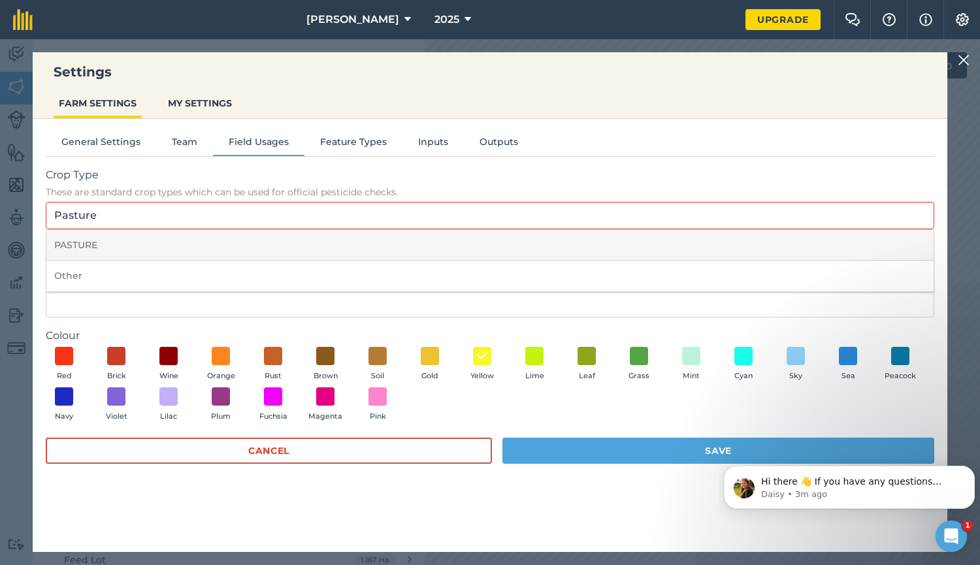
click at [173, 237] on li "PASTURE" at bounding box center [489, 245] width 887 height 31
type input "PASTURE"
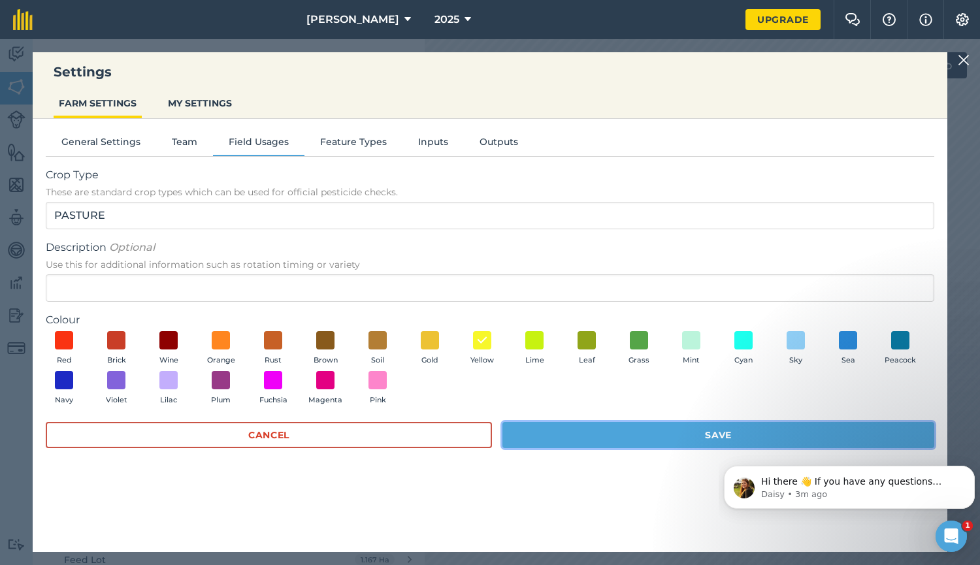
click at [670, 442] on button "Save" at bounding box center [718, 435] width 432 height 26
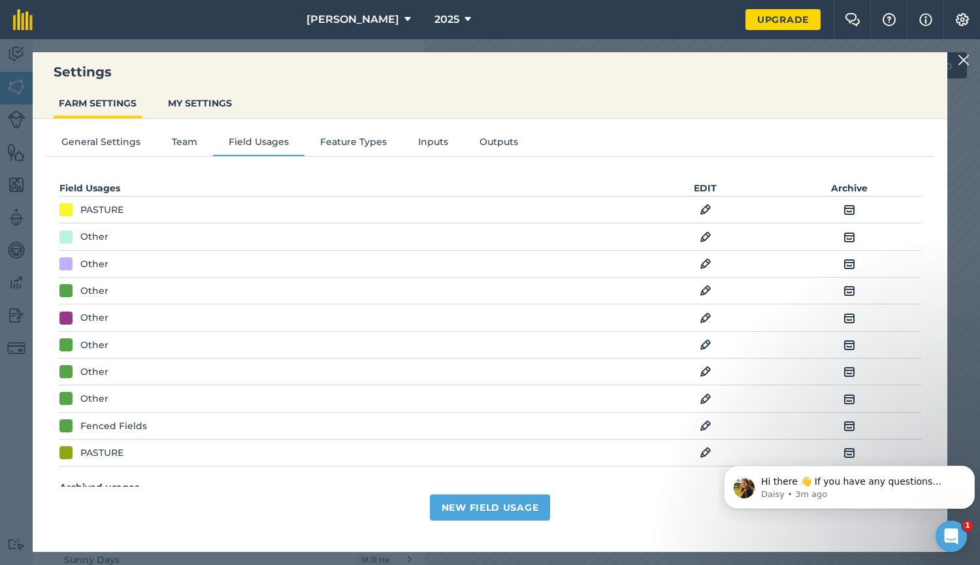
click at [961, 59] on img at bounding box center [964, 60] width 12 height 16
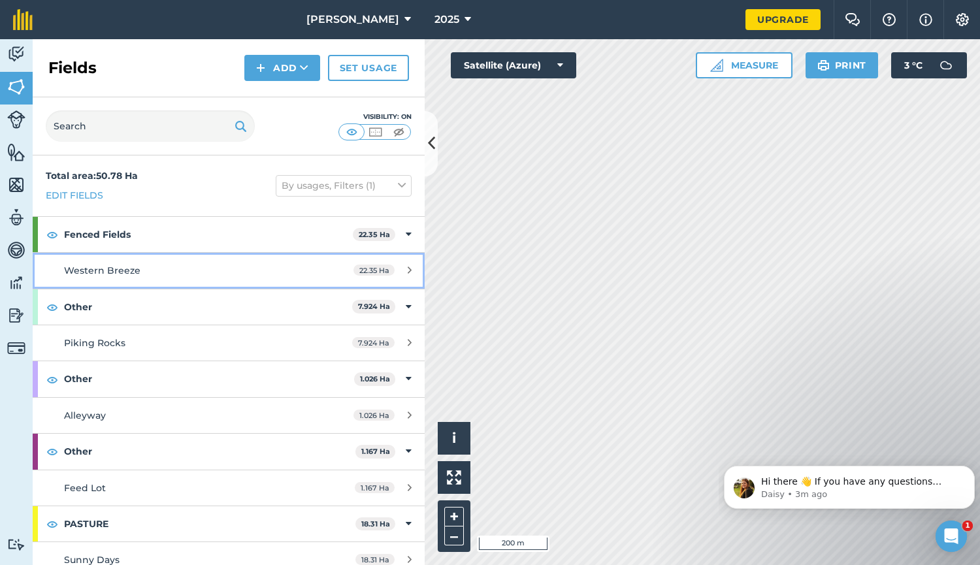
click at [113, 267] on span "Western Breeze" at bounding box center [102, 271] width 76 height 12
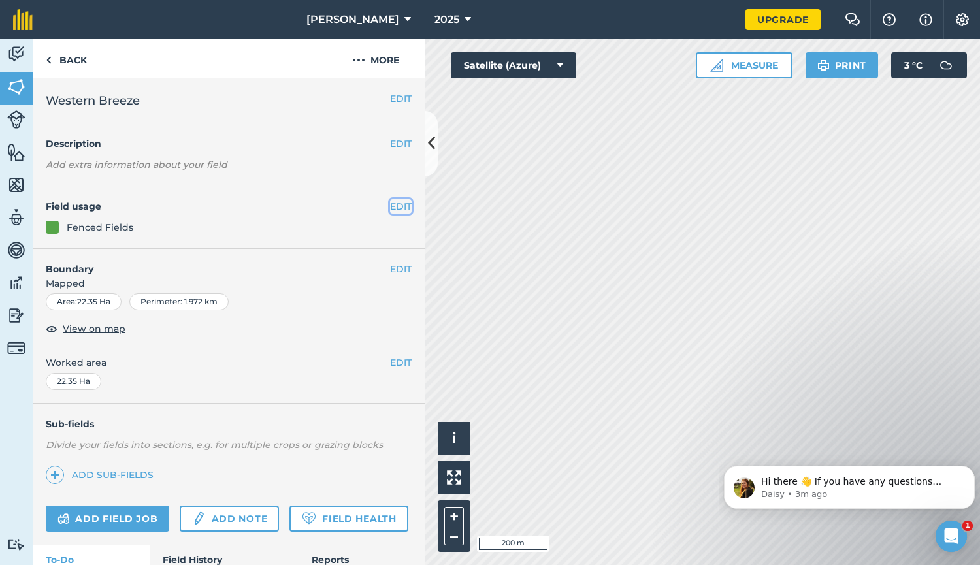
click at [397, 203] on button "EDIT" at bounding box center [401, 206] width 22 height 14
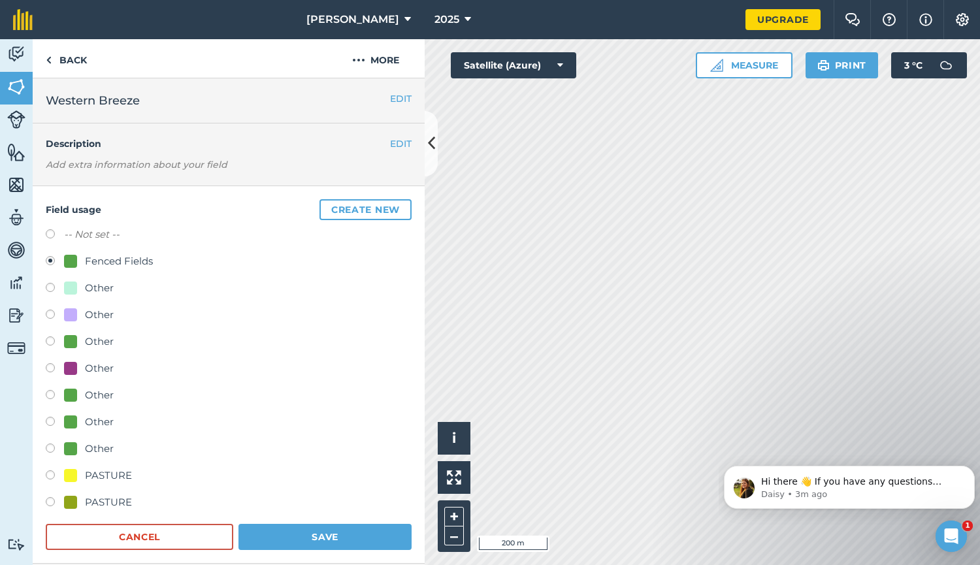
click at [49, 498] on label at bounding box center [55, 503] width 18 height 13
radio input "true"
radio input "false"
click at [295, 531] on button "Save" at bounding box center [324, 537] width 173 height 26
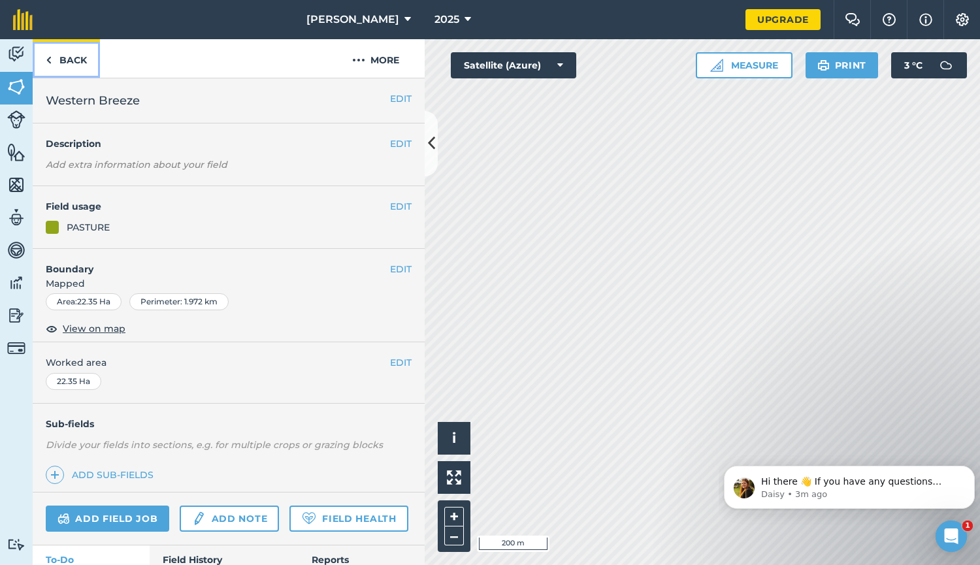
click at [50, 56] on img at bounding box center [49, 60] width 6 height 16
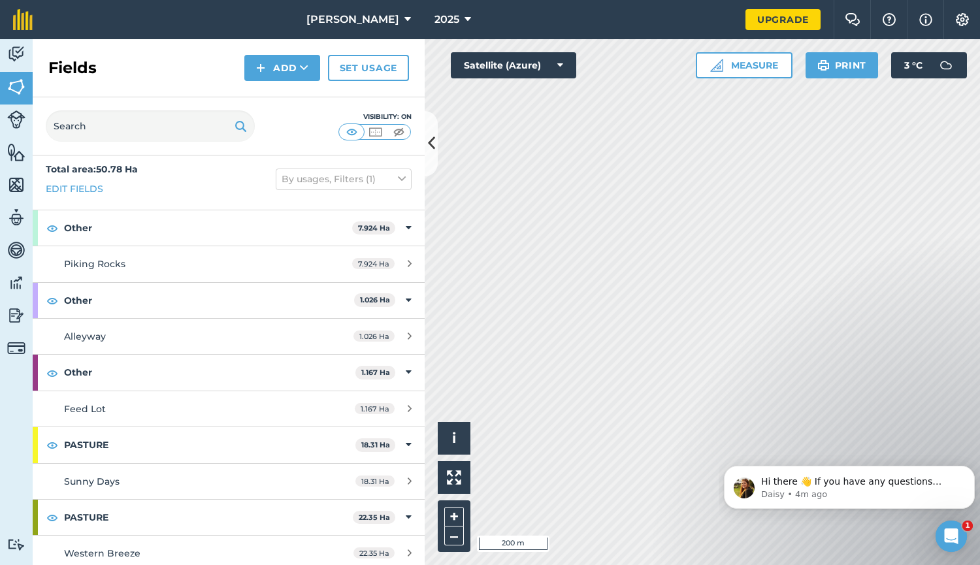
scroll to position [13, 0]
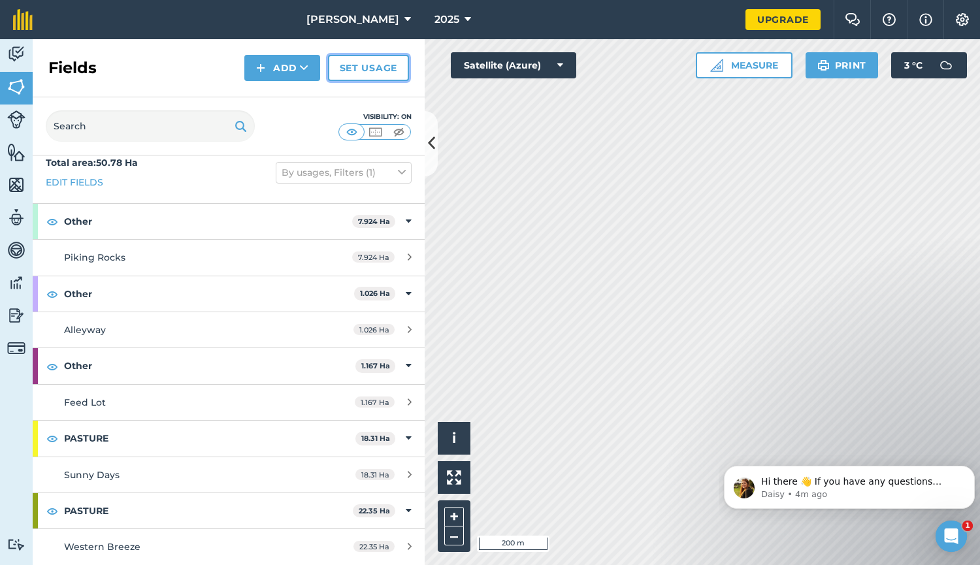
click at [378, 71] on link "Set usage" at bounding box center [368, 68] width 81 height 26
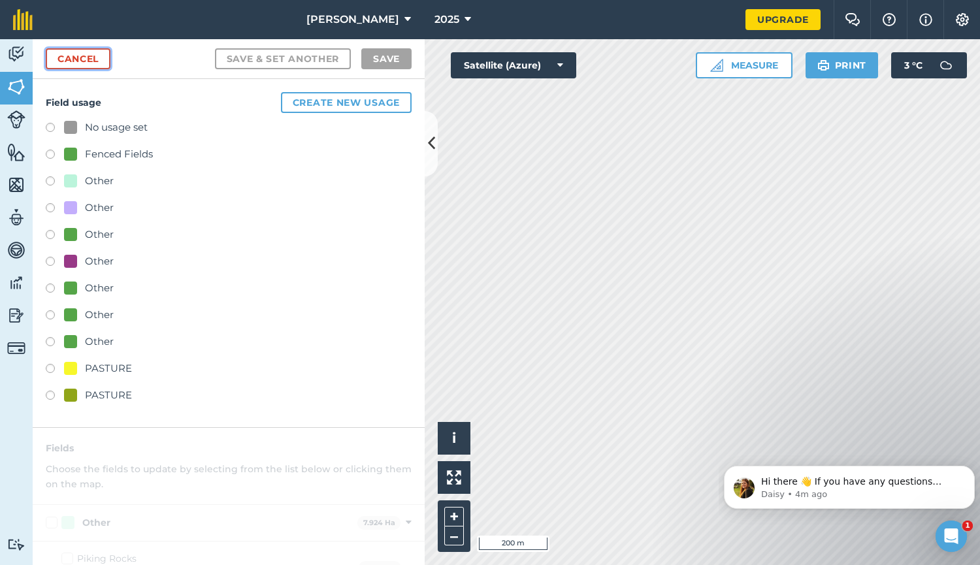
click at [80, 59] on link "Cancel" at bounding box center [78, 58] width 65 height 21
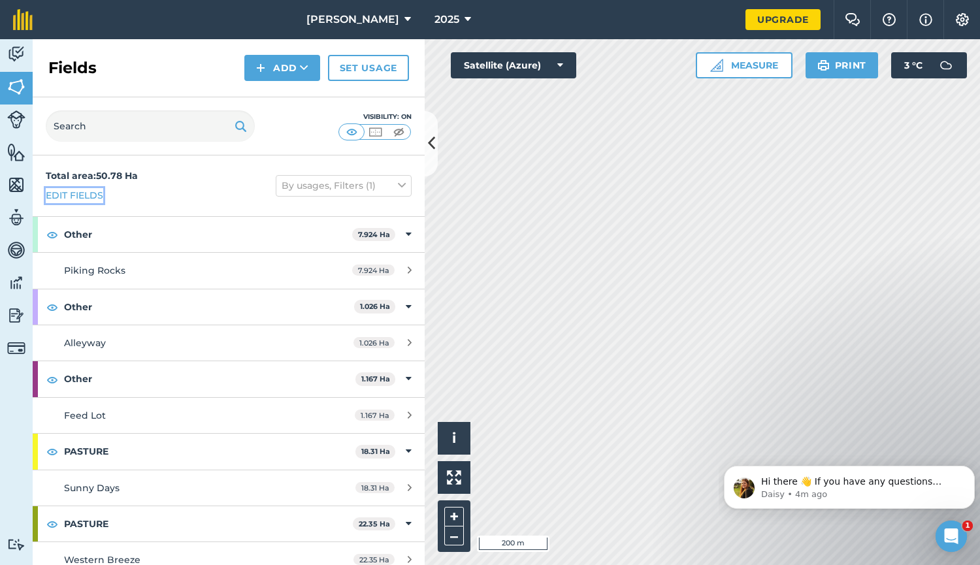
click at [88, 197] on link "Edit fields" at bounding box center [74, 195] width 57 height 14
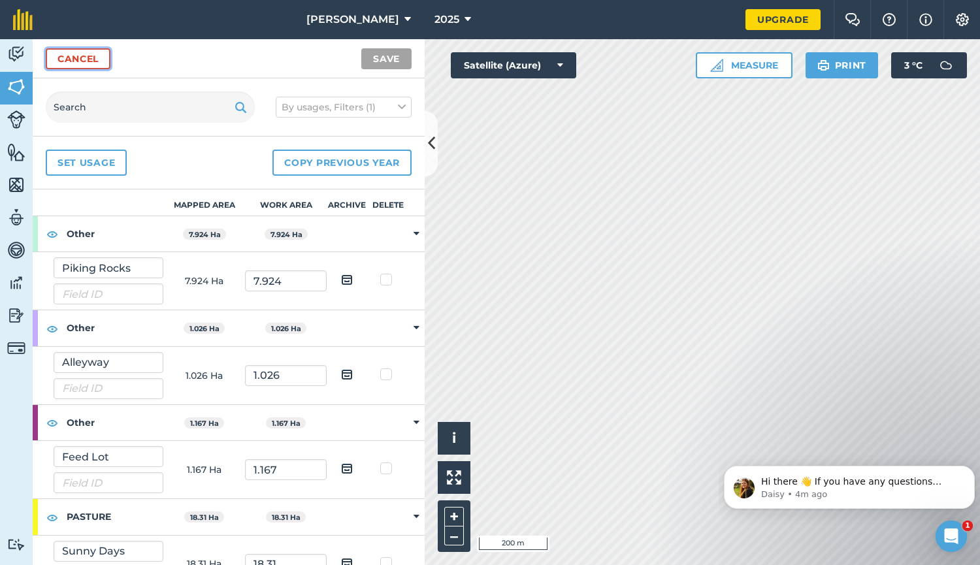
click at [101, 59] on link "Cancel" at bounding box center [78, 58] width 65 height 21
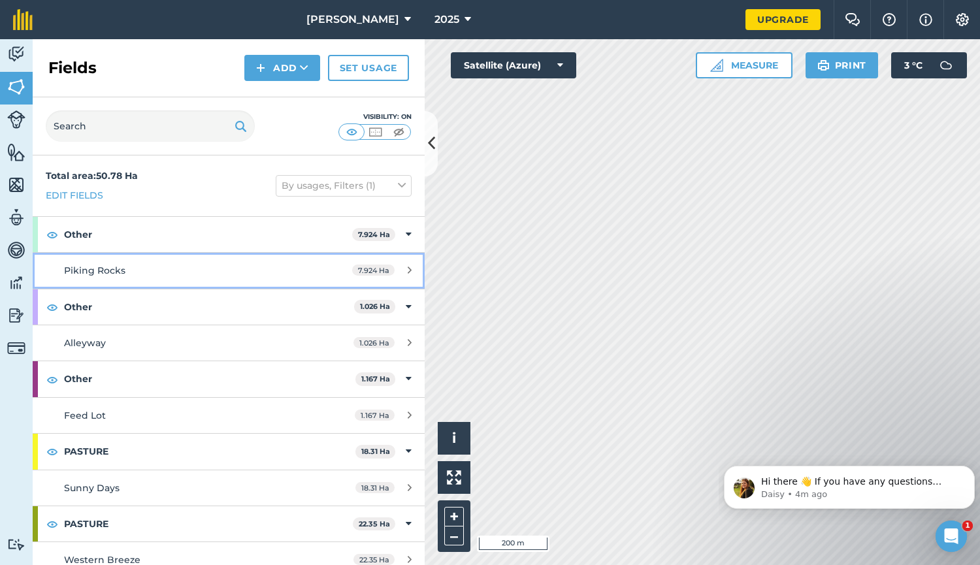
click at [107, 269] on span "Piking Rocks" at bounding box center [94, 271] width 61 height 12
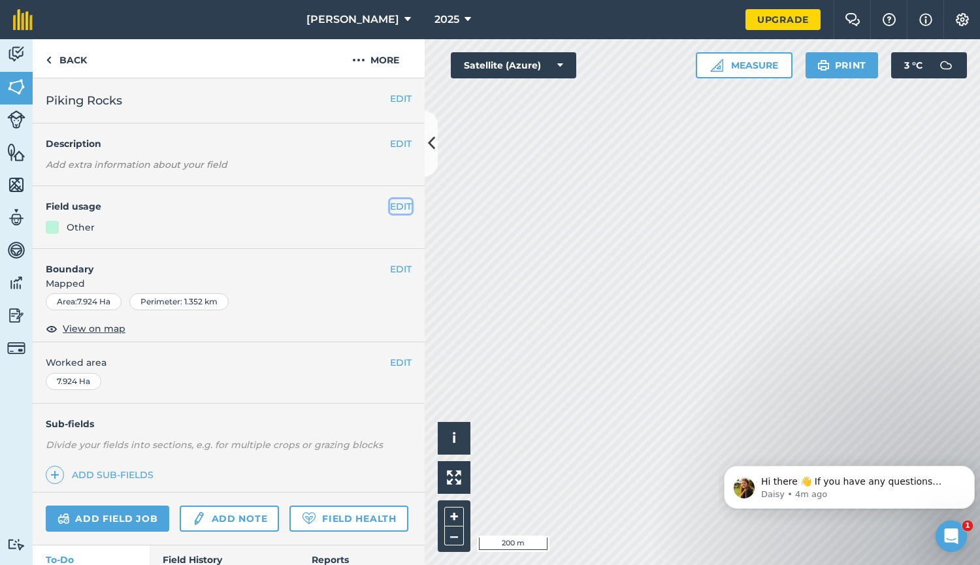
click at [391, 207] on button "EDIT" at bounding box center [401, 206] width 22 height 14
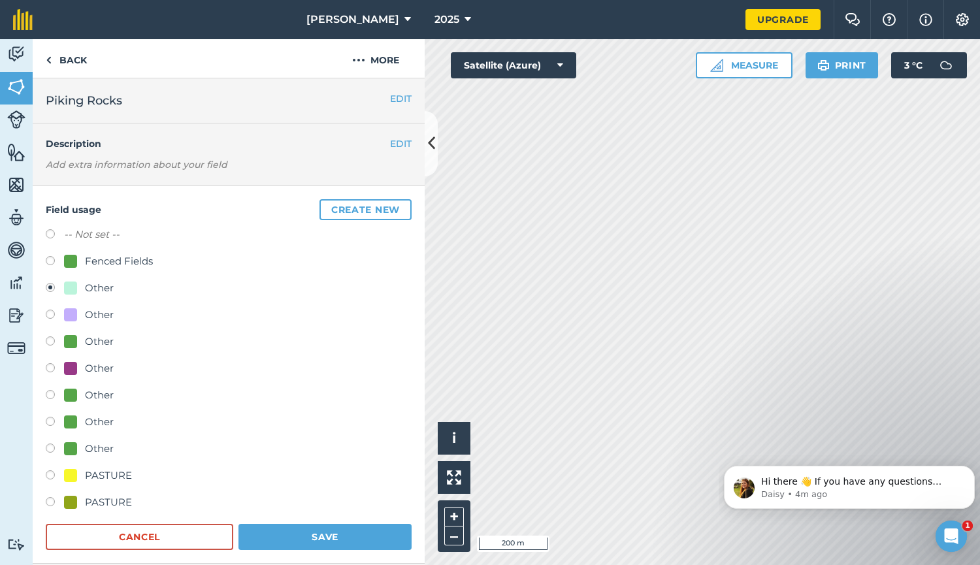
click at [51, 504] on label at bounding box center [55, 503] width 18 height 13
radio input "true"
radio input "false"
click at [310, 527] on button "Save" at bounding box center [324, 537] width 173 height 26
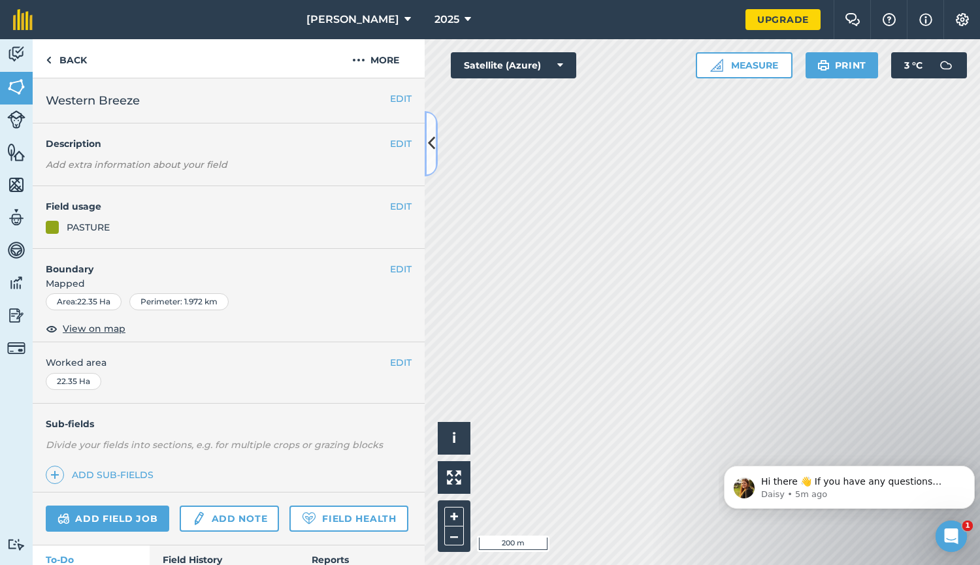
click at [429, 142] on icon at bounding box center [431, 143] width 7 height 23
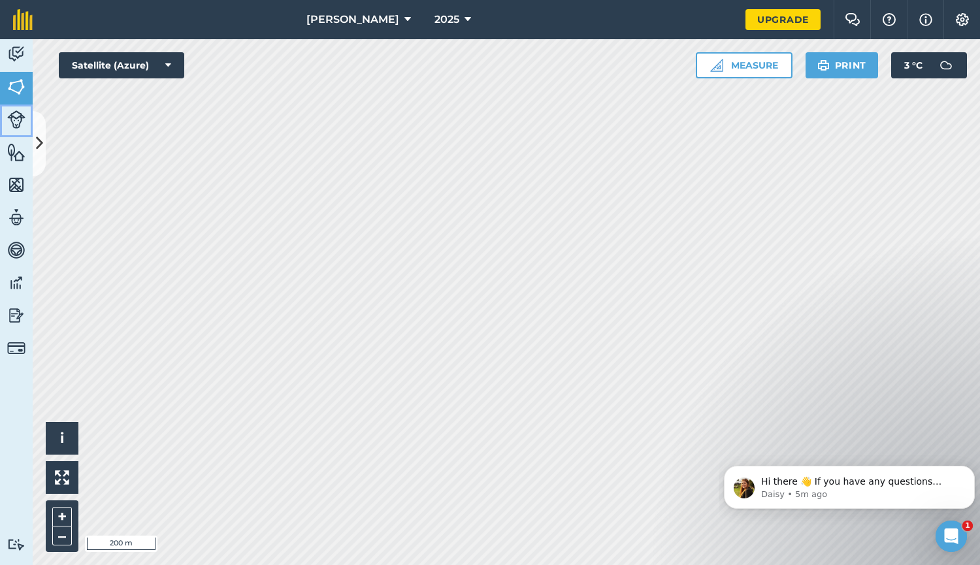
click at [12, 116] on img at bounding box center [16, 119] width 18 height 18
click at [16, 91] on img at bounding box center [16, 87] width 18 height 20
click at [14, 97] on link "Fields" at bounding box center [16, 88] width 33 height 33
click at [17, 50] on img at bounding box center [16, 54] width 18 height 20
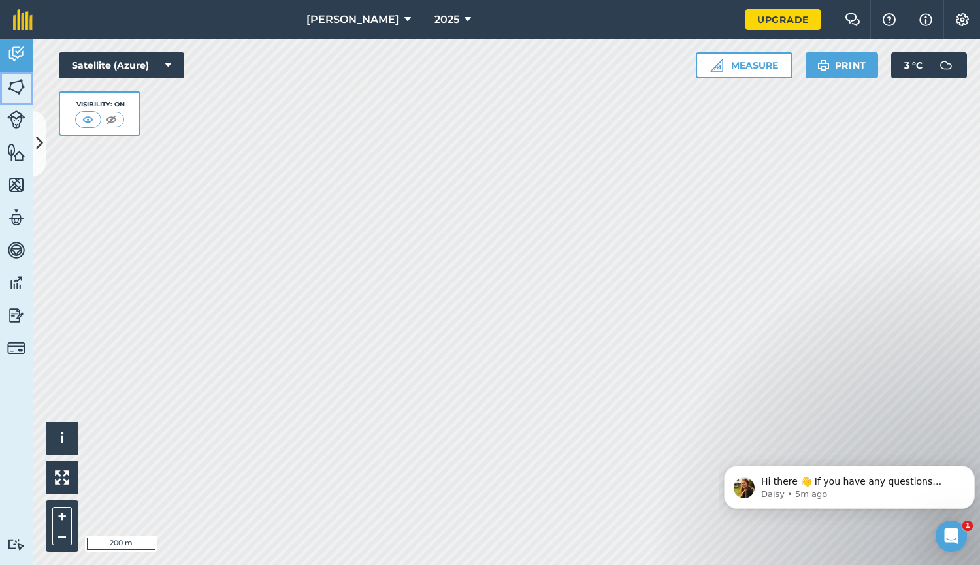
click at [18, 80] on img at bounding box center [16, 87] width 18 height 20
click at [20, 88] on img at bounding box center [16, 87] width 18 height 20
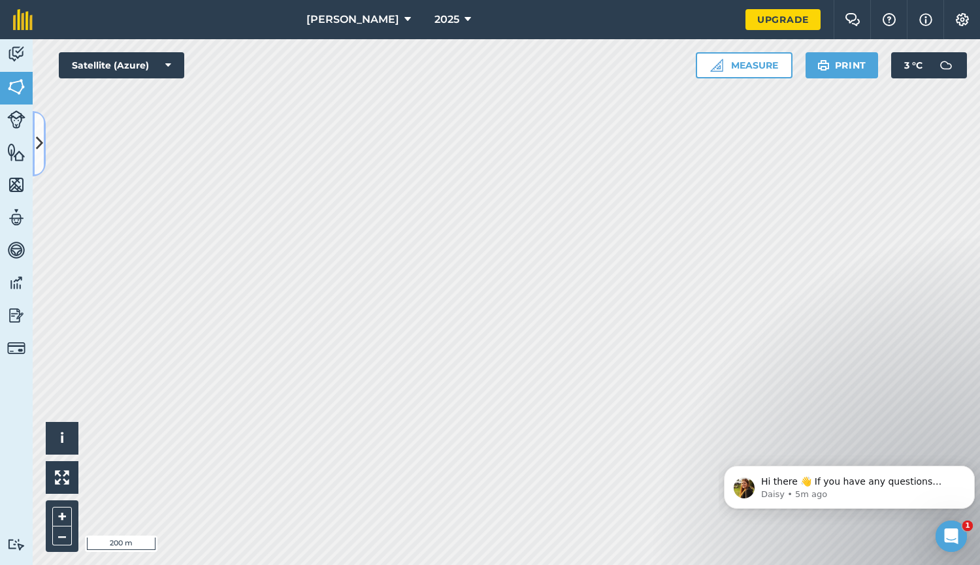
click at [38, 135] on icon at bounding box center [39, 143] width 7 height 23
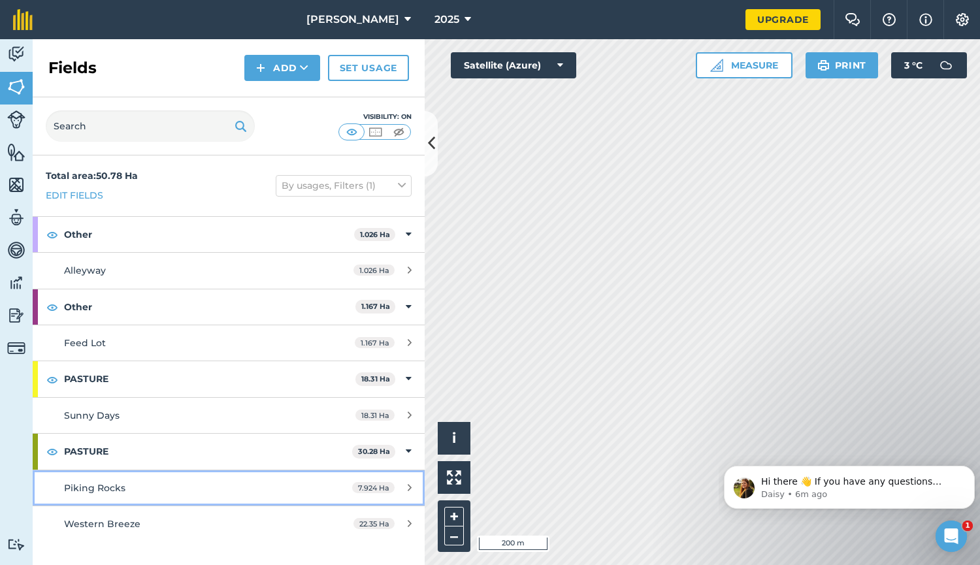
click at [410, 489] on icon at bounding box center [410, 488] width 4 height 10
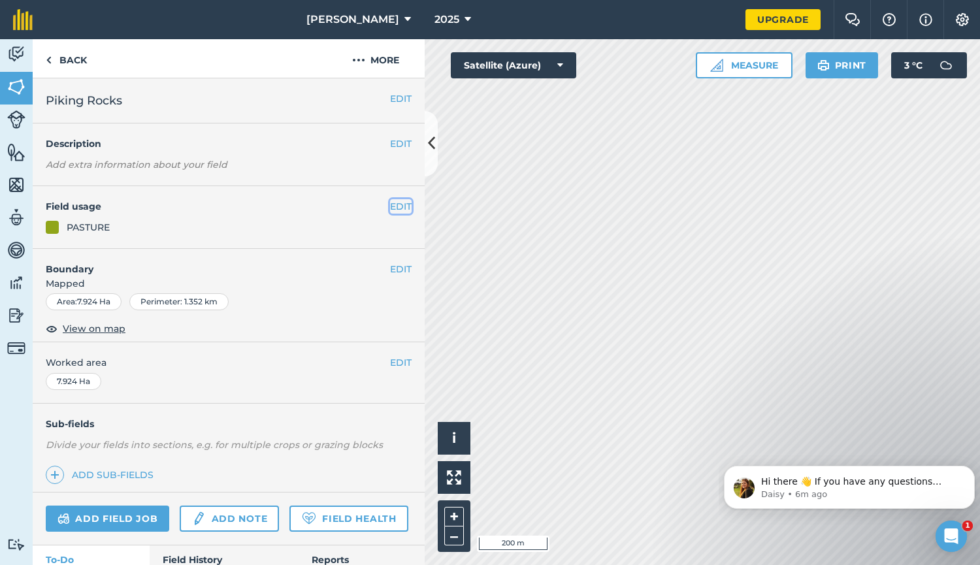
click at [390, 203] on button "EDIT" at bounding box center [401, 206] width 22 height 14
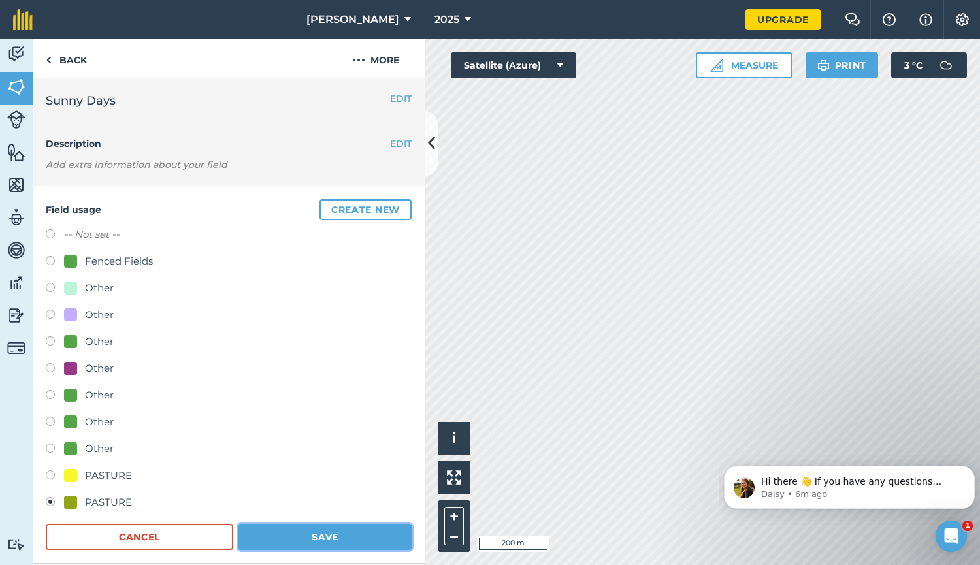
click at [299, 545] on button "Save" at bounding box center [324, 537] width 173 height 26
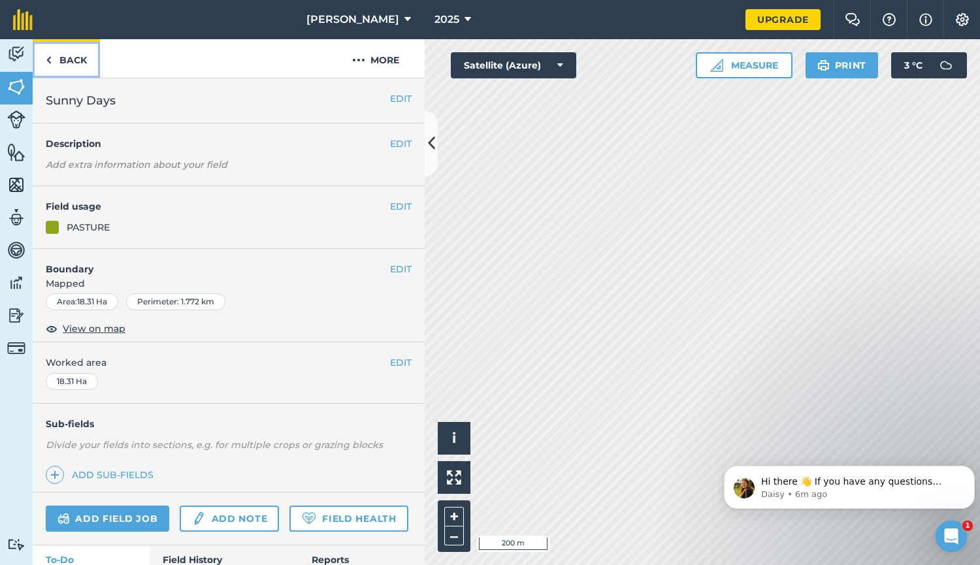
click at [61, 63] on link "Back" at bounding box center [66, 58] width 67 height 39
click at [434, 156] on button at bounding box center [431, 143] width 13 height 65
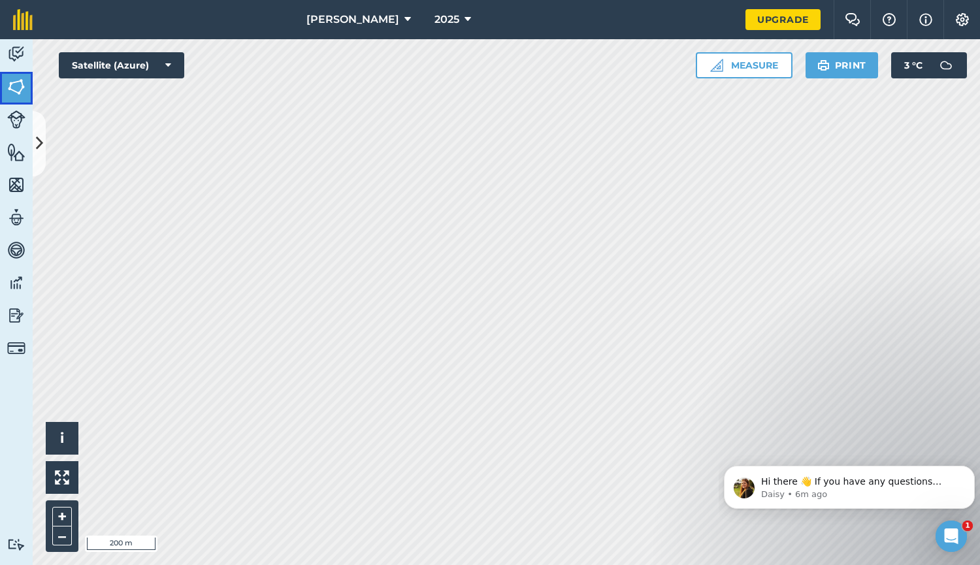
click at [18, 92] on img at bounding box center [16, 87] width 18 height 20
click at [40, 140] on icon at bounding box center [39, 143] width 7 height 23
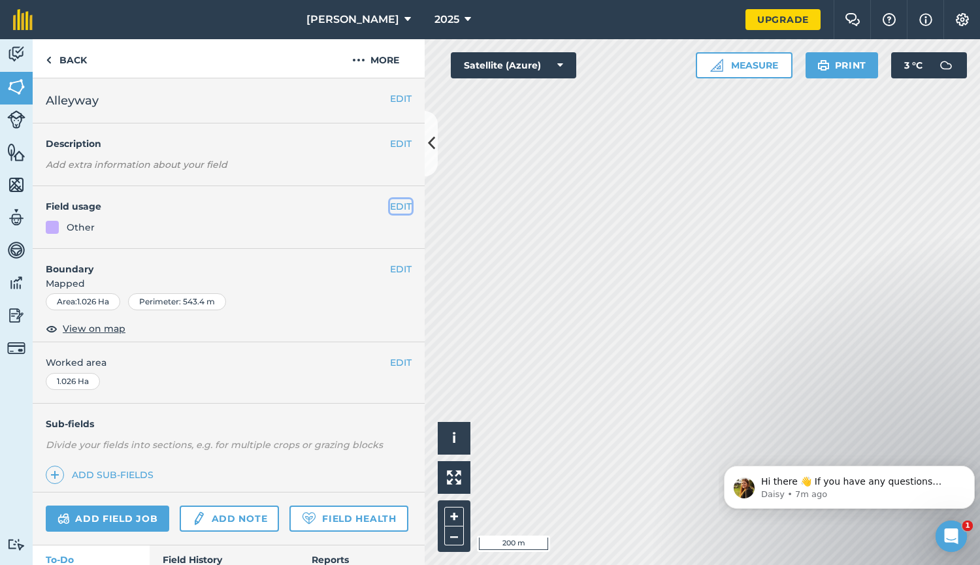
click at [396, 203] on button "EDIT" at bounding box center [401, 206] width 22 height 14
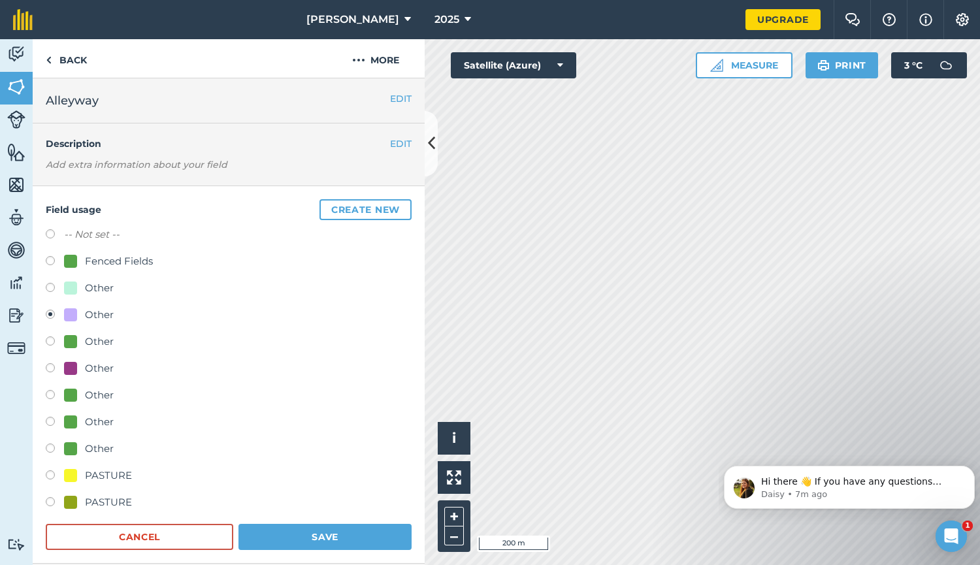
click at [51, 499] on label at bounding box center [55, 503] width 18 height 13
radio input "true"
radio input "false"
click at [322, 543] on button "Save" at bounding box center [324, 537] width 173 height 26
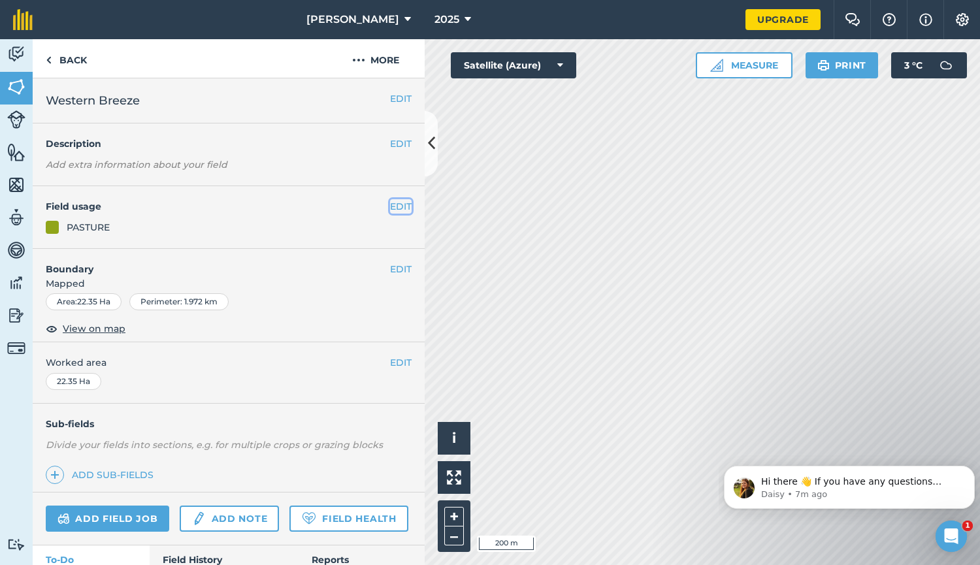
click at [390, 206] on button "EDIT" at bounding box center [401, 206] width 22 height 14
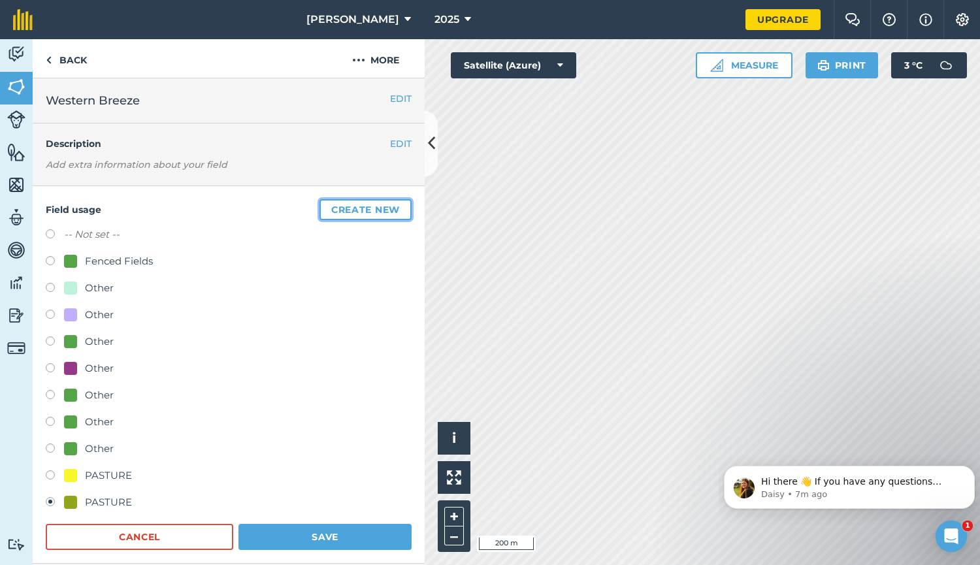
click at [322, 215] on button "Create new" at bounding box center [366, 209] width 92 height 21
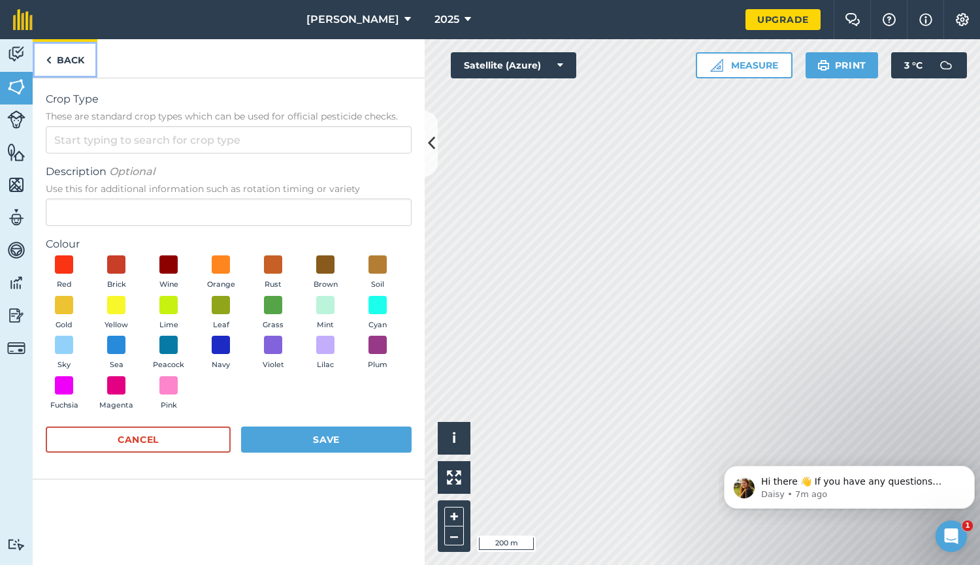
click at [48, 58] on img at bounding box center [49, 60] width 6 height 16
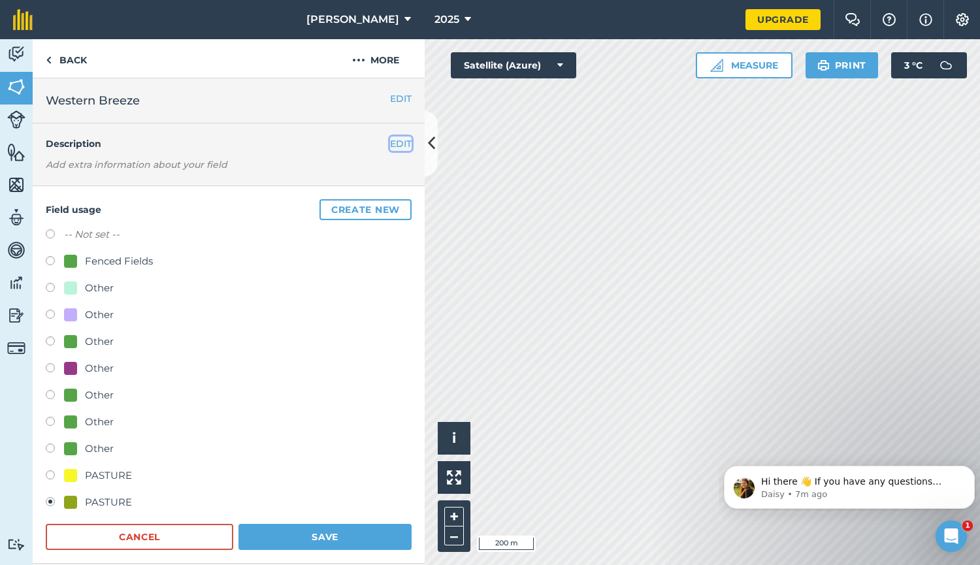
click at [390, 140] on button "EDIT" at bounding box center [401, 144] width 22 height 14
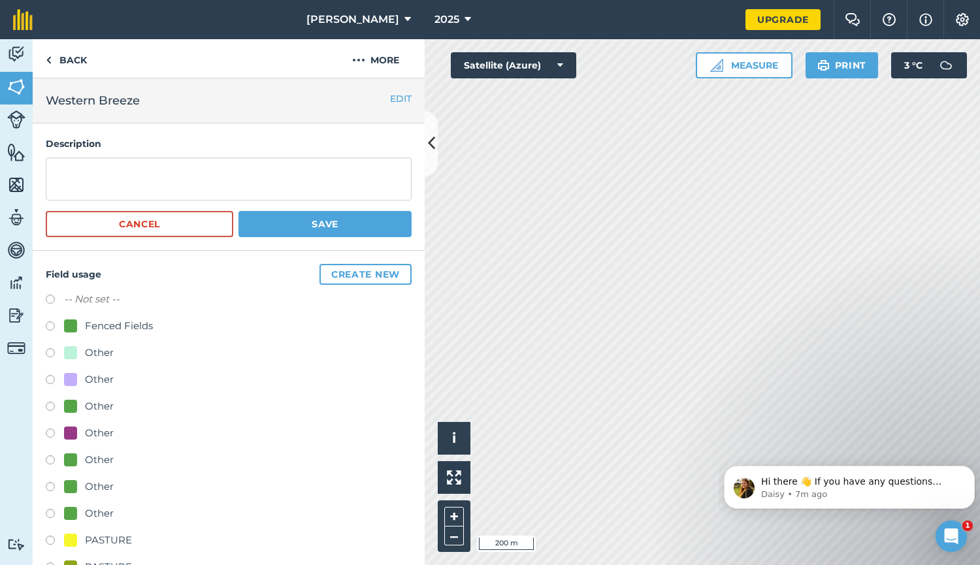
click at [389, 140] on h4 "Description" at bounding box center [229, 144] width 366 height 14
click at [390, 99] on button "EDIT" at bounding box center [401, 98] width 22 height 14
